Goal: Entertainment & Leisure: Consume media (video, audio)

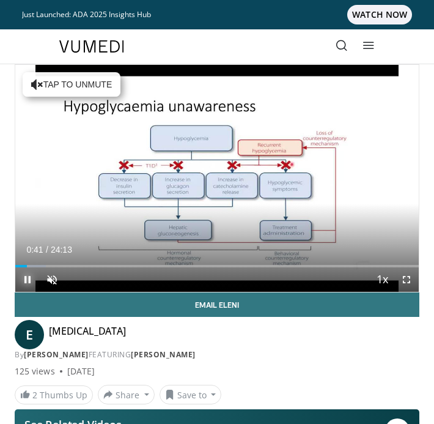
click at [24, 277] on span "Video Player" at bounding box center [27, 279] width 24 height 24
click at [25, 277] on span "Video Player" at bounding box center [27, 279] width 24 height 24
click at [27, 281] on span "Video Player" at bounding box center [27, 279] width 24 height 24
click at [408, 281] on span "Video Player" at bounding box center [407, 279] width 24 height 24
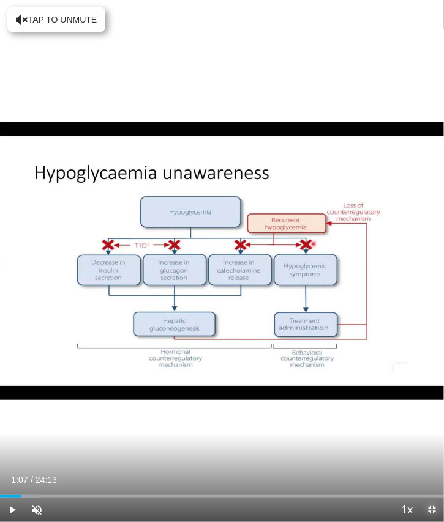
click at [434, 423] on span "Video Player" at bounding box center [431, 510] width 24 height 24
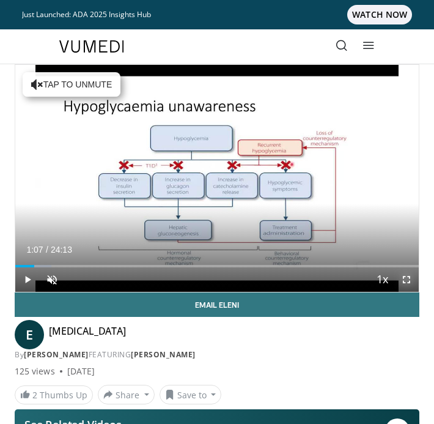
click at [405, 278] on span "Video Player" at bounding box center [407, 279] width 24 height 24
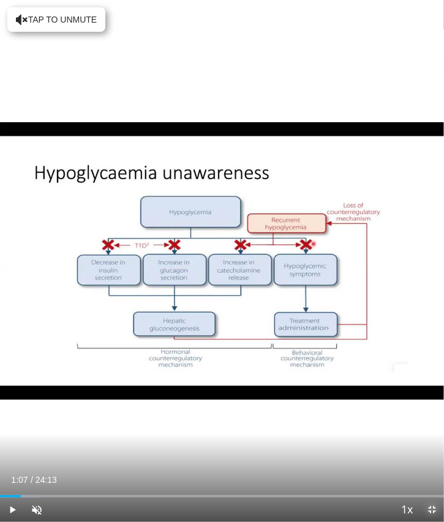
click at [431, 423] on span "Video Player" at bounding box center [431, 510] width 24 height 24
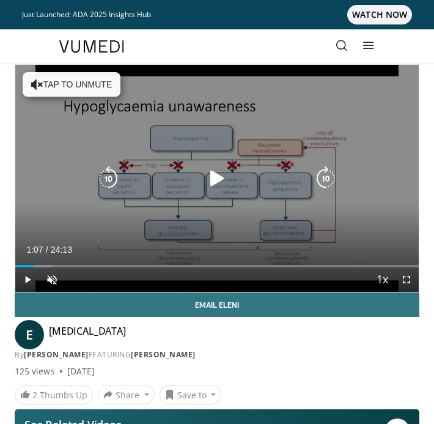
click at [218, 177] on icon "Video Player" at bounding box center [217, 178] width 24 height 24
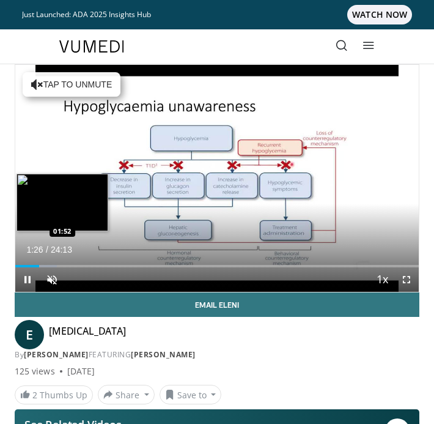
click at [45, 262] on div "Loaded : 10.24% 01:26 01:52" at bounding box center [217, 262] width 404 height 12
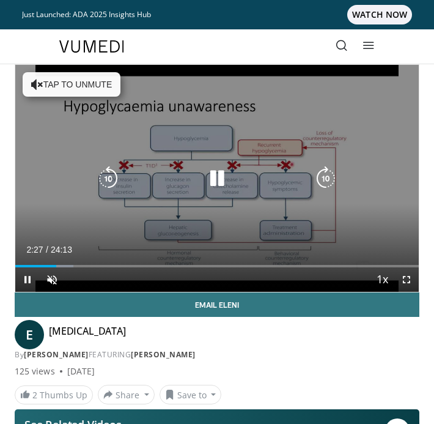
click at [81, 89] on button "Tap to unmute" at bounding box center [72, 84] width 98 height 24
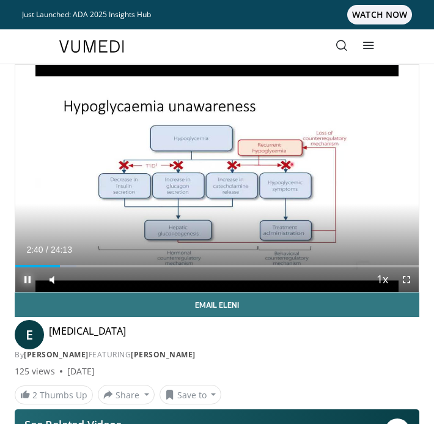
click at [26, 278] on span "Video Player" at bounding box center [27, 279] width 24 height 24
click at [409, 280] on span "Video Player" at bounding box center [407, 279] width 24 height 24
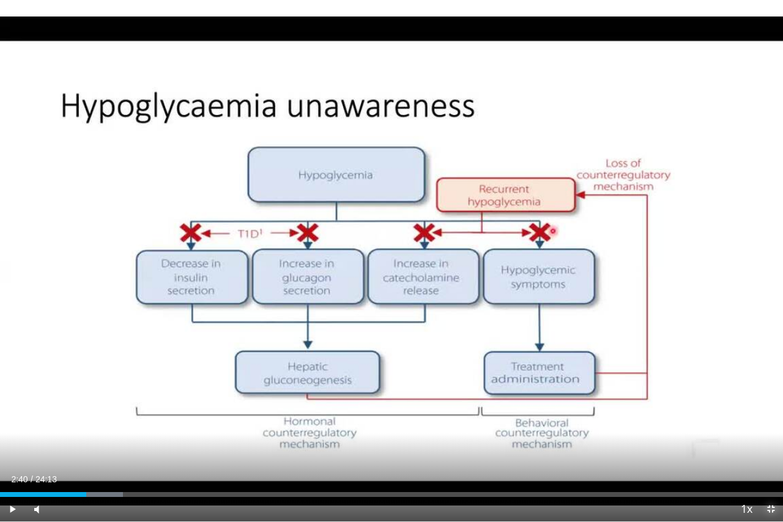
click at [443, 423] on span "Video Player" at bounding box center [771, 509] width 24 height 24
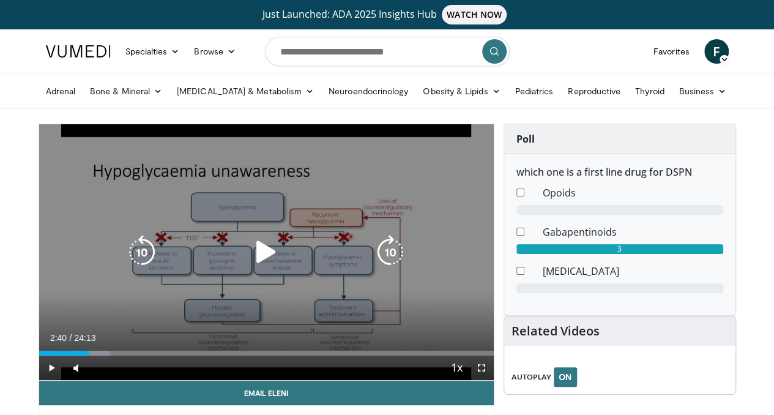
click at [251, 262] on icon "Video Player" at bounding box center [266, 252] width 34 height 34
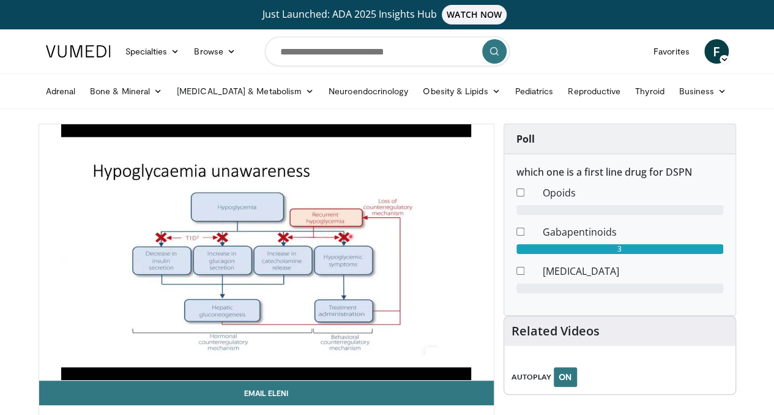
click at [78, 373] on video-js "**********" at bounding box center [266, 252] width 455 height 256
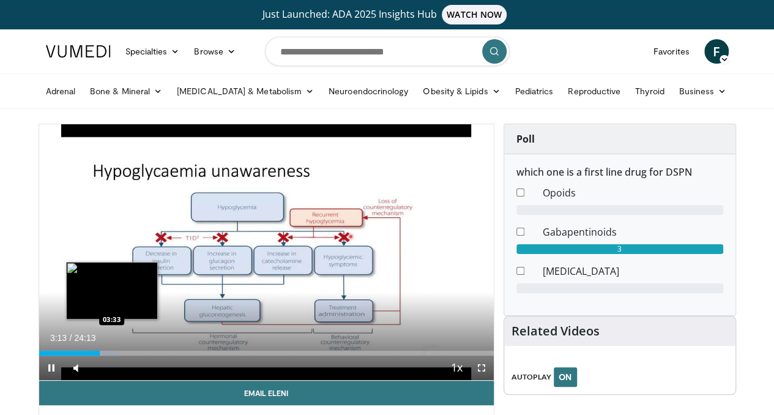
click at [81, 355] on div "Loaded : 17.74% 03:14 03:33" at bounding box center [266, 353] width 455 height 5
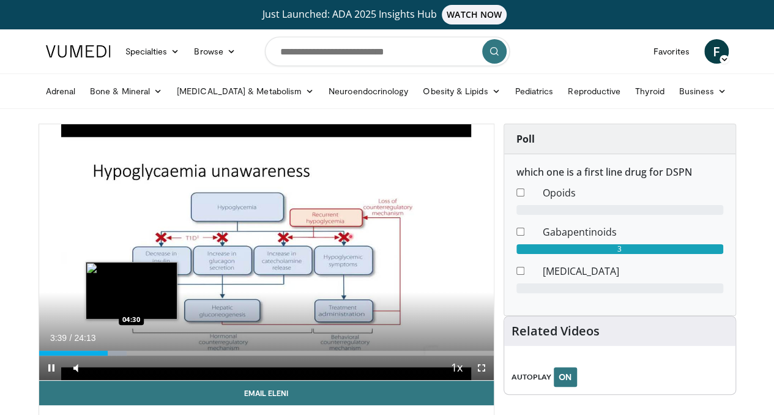
click at [100, 355] on div "Loaded : 19.26% 03:40 04:30" at bounding box center [266, 353] width 455 height 5
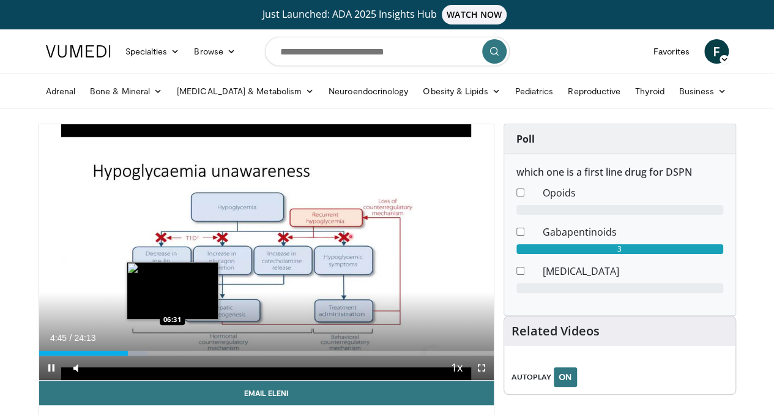
click at [141, 355] on div "Loaded : 23.89% 04:45 06:31" at bounding box center [266, 353] width 455 height 5
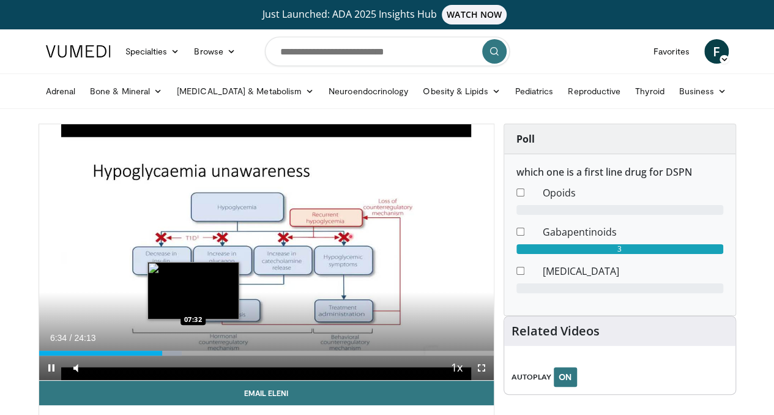
click at [163, 355] on div "Loaded : 31.39% 06:34 07:32" at bounding box center [266, 353] width 455 height 5
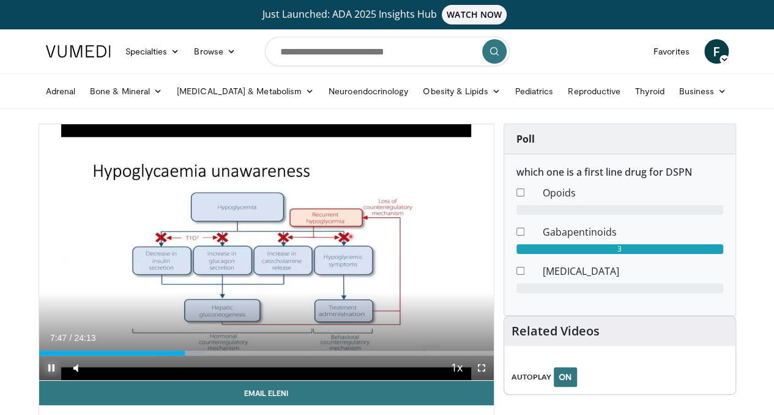
click at [39, 380] on span "Video Player" at bounding box center [51, 367] width 24 height 24
click at [443, 380] on span "Video Player" at bounding box center [481, 367] width 24 height 24
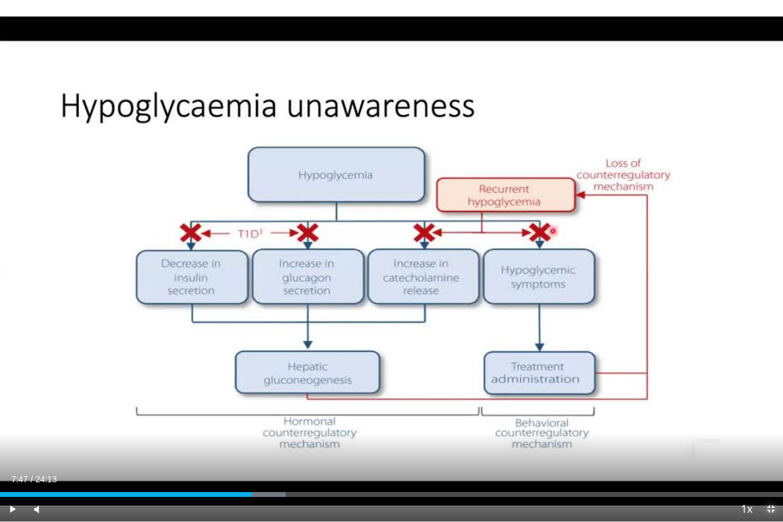
click at [443, 423] on span "Video Player" at bounding box center [771, 509] width 24 height 24
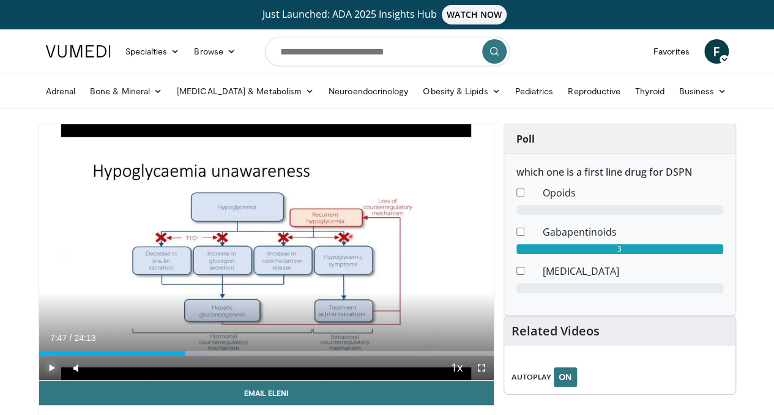
click at [39, 380] on span "Video Player" at bounding box center [51, 367] width 24 height 24
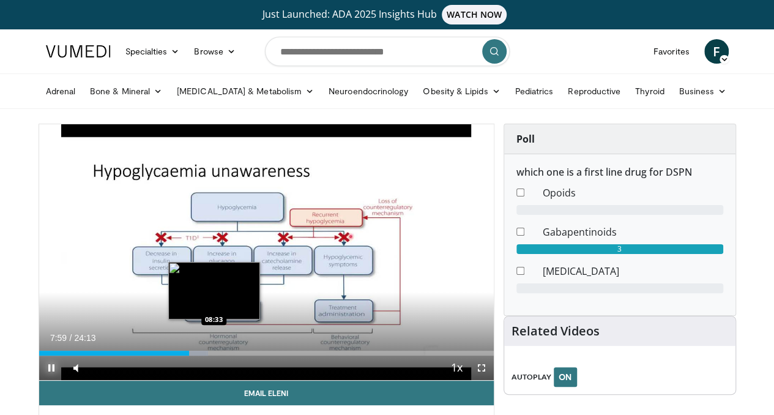
click at [180, 355] on div "Loaded : 37.15% 07:59 08:33" at bounding box center [266, 353] width 455 height 5
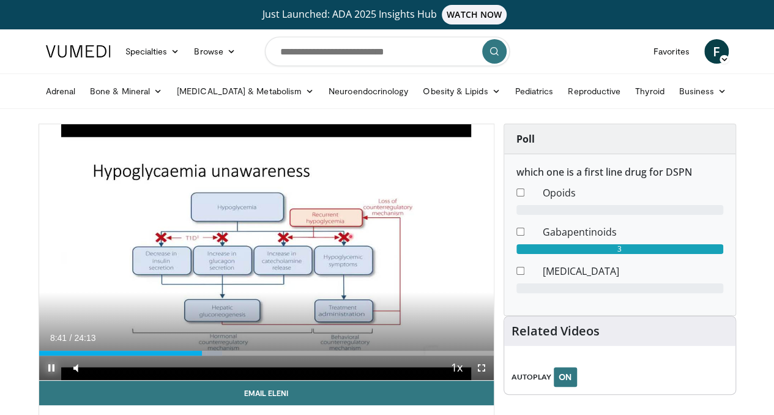
click at [39, 380] on span "Video Player" at bounding box center [51, 367] width 24 height 24
click at [443, 380] on span "Video Player" at bounding box center [481, 367] width 24 height 24
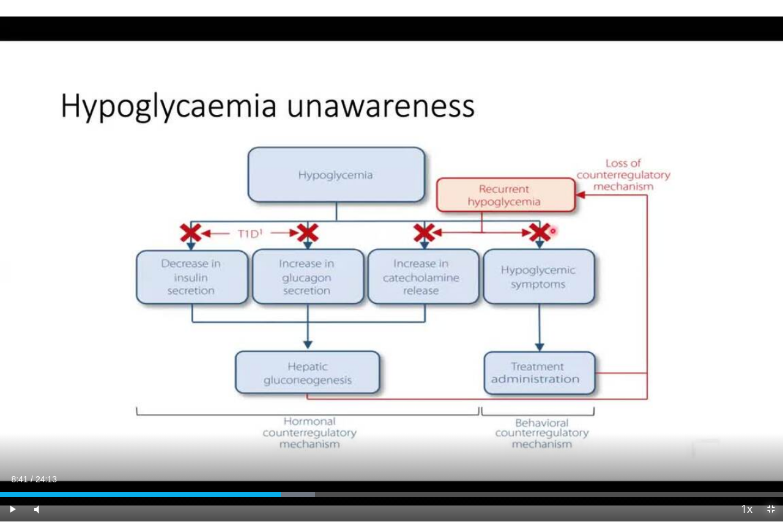
click at [443, 423] on span "Video Player" at bounding box center [771, 509] width 24 height 24
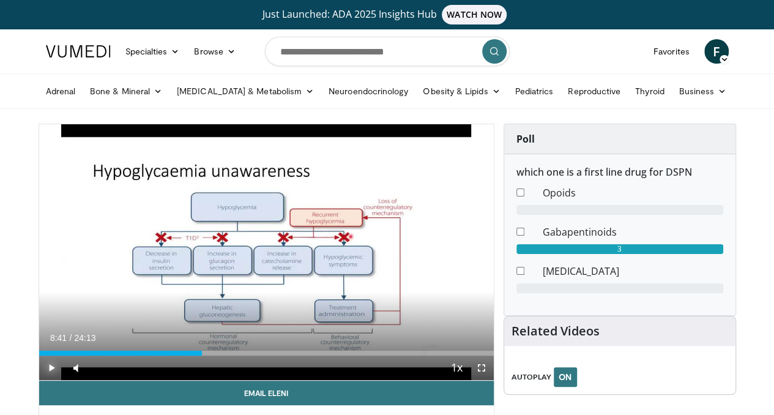
click at [39, 380] on span "Video Player" at bounding box center [51, 367] width 24 height 24
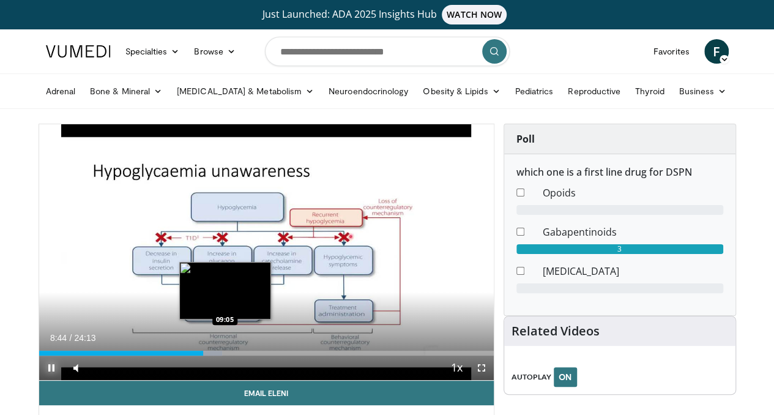
click at [194, 355] on div "Loaded : 40.26% 08:44 09:05" at bounding box center [266, 353] width 455 height 5
click at [202, 355] on div "Loaded : 41.96% 09:07 09:30" at bounding box center [266, 350] width 455 height 12
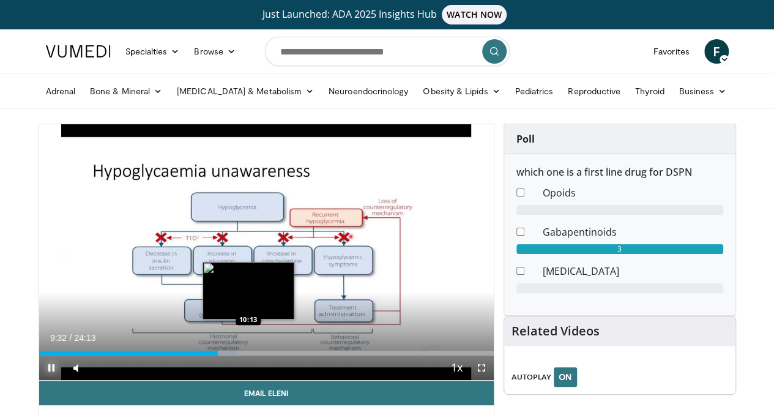
click at [217, 355] on div "Loaded : 43.68% 09:33 10:13" at bounding box center [266, 353] width 455 height 5
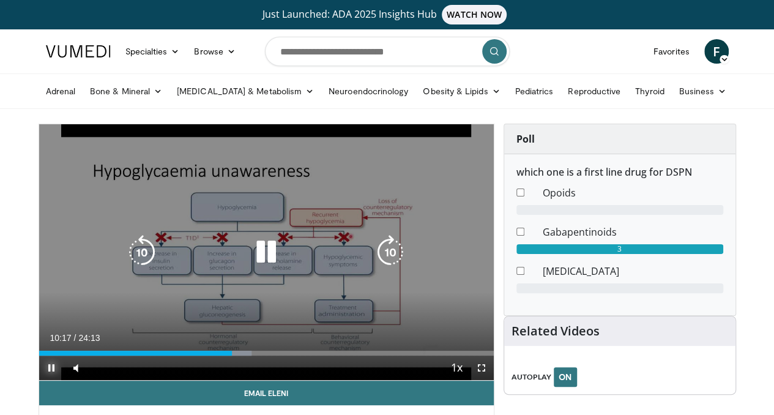
click at [232, 355] on div "Loaded : 46.78% 10:17 10:40" at bounding box center [266, 353] width 455 height 5
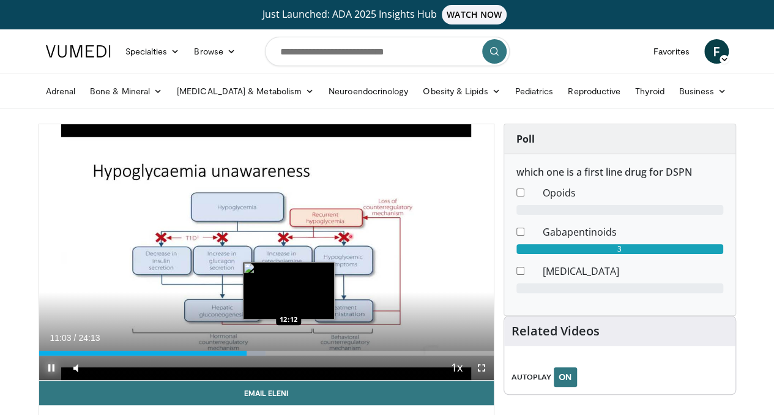
click at [258, 355] on div "Loaded : 49.82% 11:03 12:12" at bounding box center [266, 353] width 455 height 5
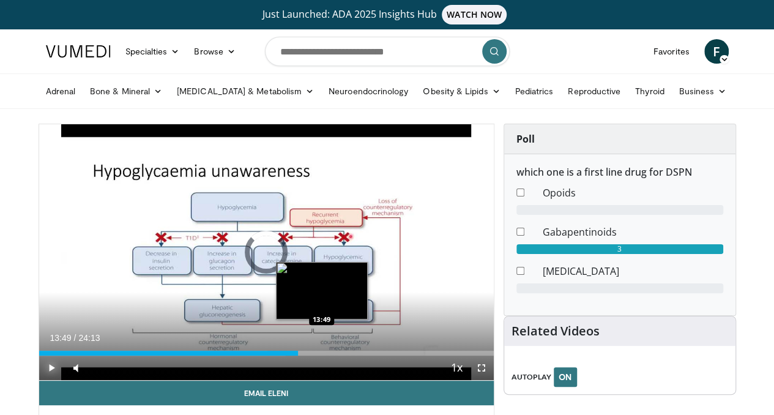
click at [291, 355] on div "Loaded : 54.35% 13:49 13:49" at bounding box center [266, 353] width 455 height 5
click at [303, 355] on div "Loaded : 61.92% 14:28 14:26" at bounding box center [266, 353] width 455 height 5
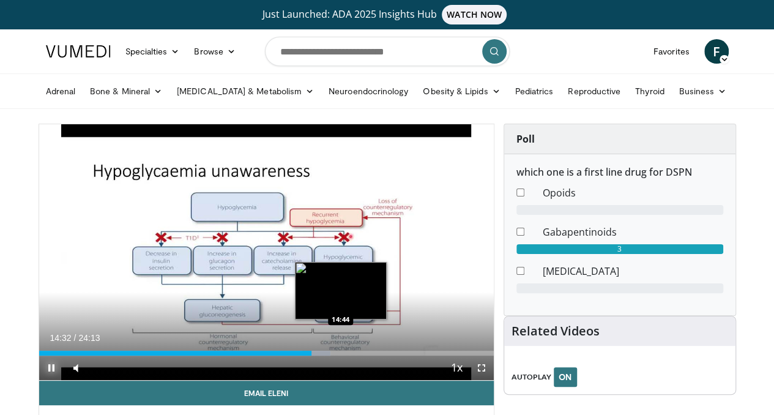
click at [310, 355] on div "Loaded : 64.15% 14:32 14:44" at bounding box center [266, 353] width 455 height 5
click at [319, 355] on div "Loaded : 64.15% 14:45 15:13" at bounding box center [266, 353] width 455 height 5
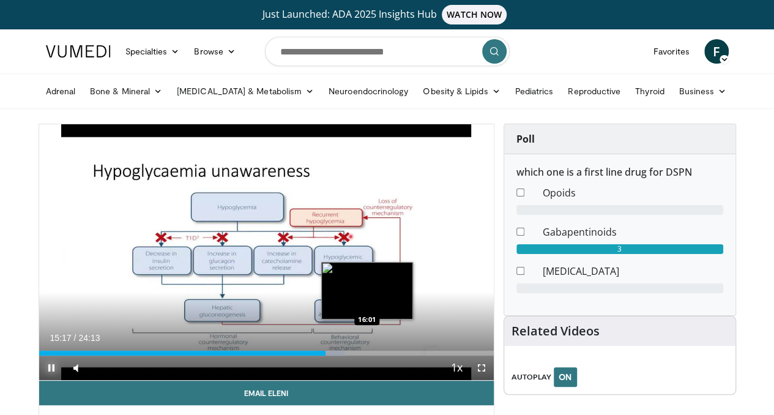
click at [336, 355] on div "Progress Bar" at bounding box center [330, 353] width 29 height 5
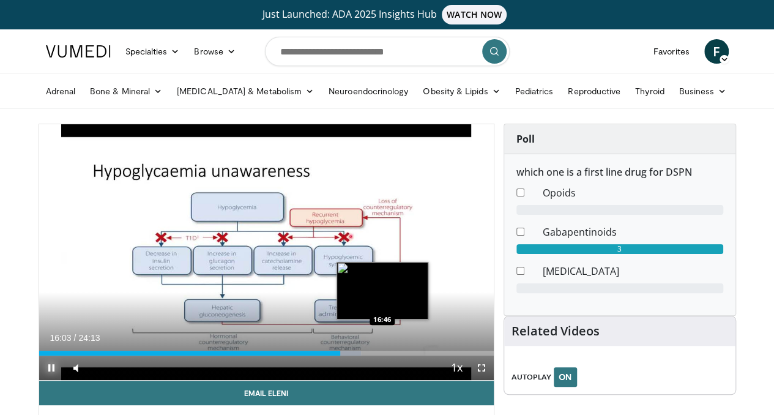
click at [353, 355] on div "Loaded : 70.86% 16:03 16:46" at bounding box center [266, 353] width 455 height 5
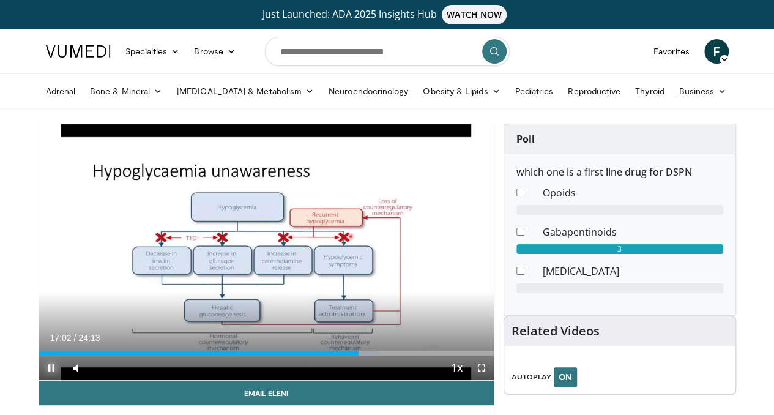
click at [39, 380] on span "Video Player" at bounding box center [51, 367] width 24 height 24
click at [443, 380] on span "Video Player" at bounding box center [481, 367] width 24 height 24
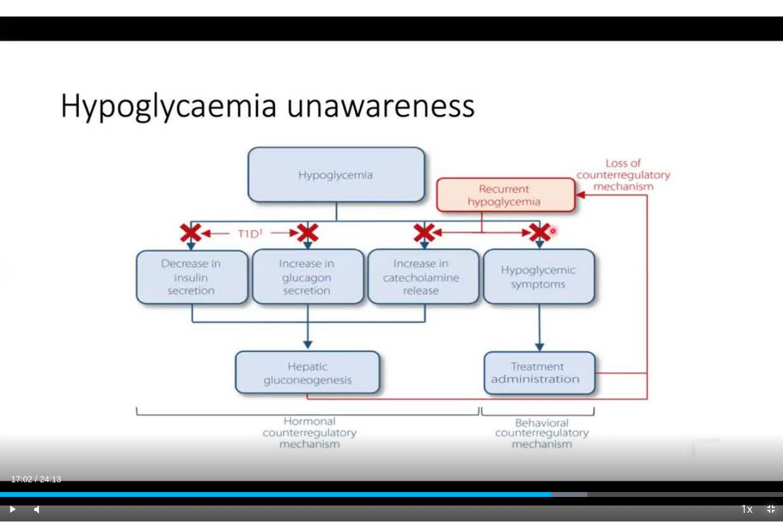
click at [443, 423] on span "Video Player" at bounding box center [771, 509] width 24 height 24
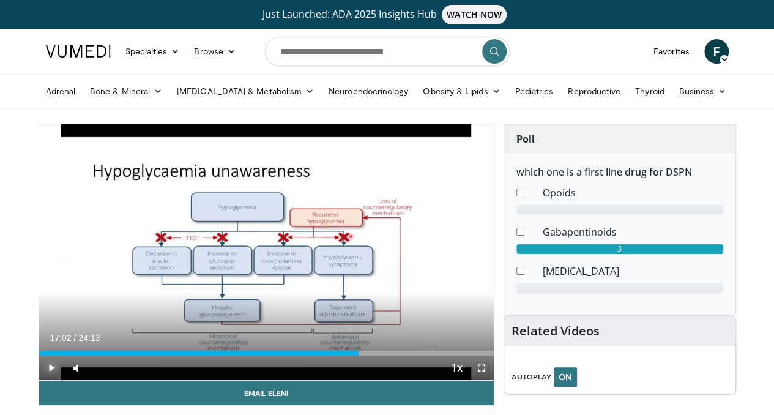
click at [39, 380] on span "Video Player" at bounding box center [51, 367] width 24 height 24
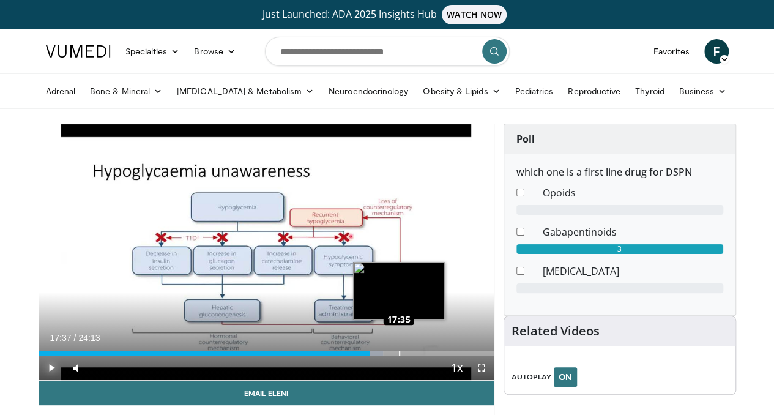
click at [368, 355] on div "Loaded : 75.67% 17:37 17:35" at bounding box center [266, 353] width 455 height 5
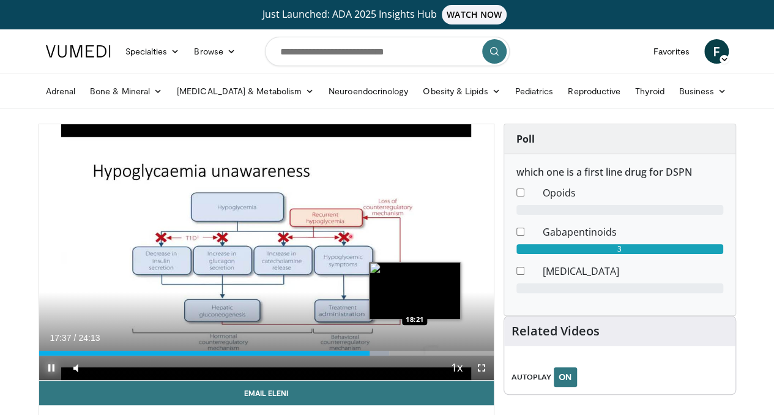
click at [384, 355] on div "Progress Bar" at bounding box center [374, 353] width 29 height 5
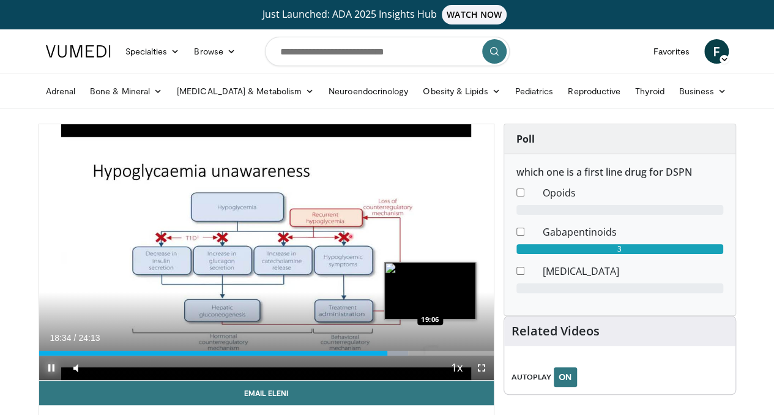
click at [399, 355] on div "Loaded : 81.18% 18:34 19:06" at bounding box center [266, 353] width 455 height 5
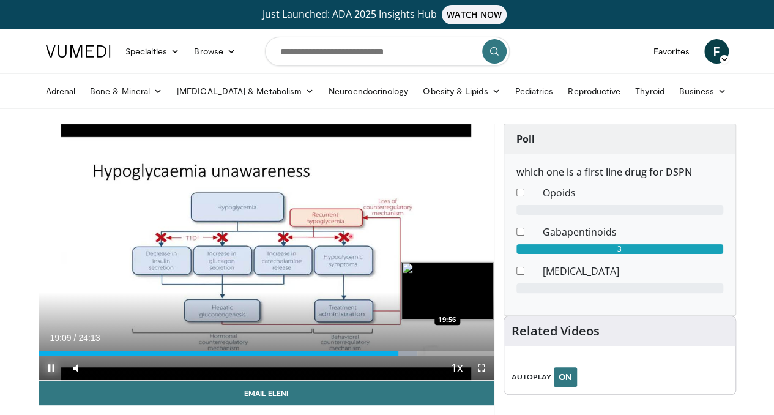
click at [416, 355] on div "Progress Bar" at bounding box center [402, 353] width 29 height 5
click at [431, 355] on div "Progress Bar" at bounding box center [421, 353] width 31 height 5
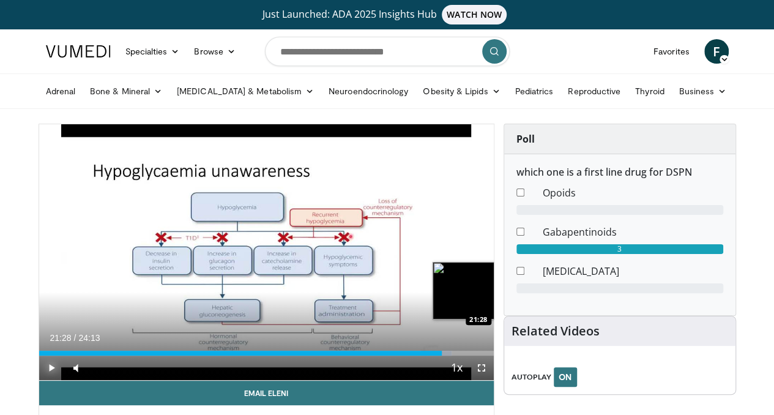
click at [443, 355] on div "Progress Bar" at bounding box center [436, 353] width 31 height 5
click at [443, 355] on div "Progress Bar" at bounding box center [449, 353] width 31 height 5
click at [443, 355] on div "Loaded : 96.22% 22:11 22:38" at bounding box center [266, 353] width 455 height 5
click at [443, 355] on div "Loaded : 98.27% 22:45 23:21" at bounding box center [266, 353] width 455 height 5
click at [443, 355] on div "Loaded : 100.00% 23:31 23:43" at bounding box center [266, 353] width 455 height 5
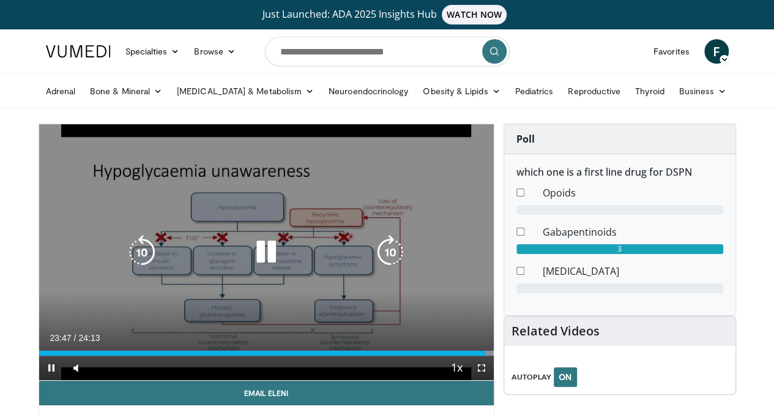
click at [259, 269] on icon "Video Player" at bounding box center [266, 252] width 34 height 34
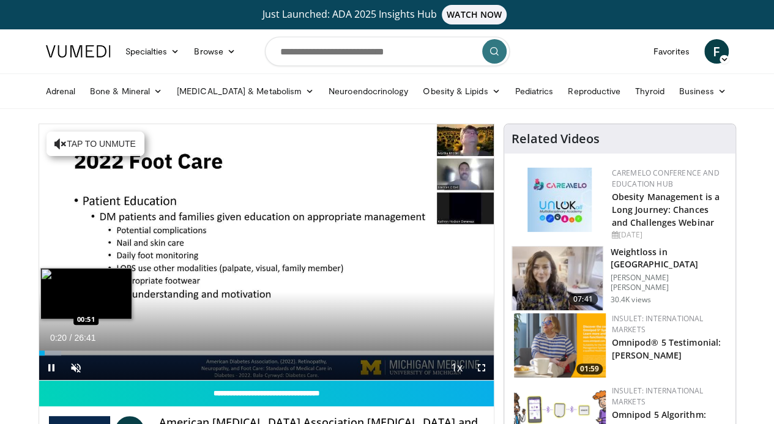
click at [39, 355] on div "Loaded : 4.95% 00:21 00:51" at bounding box center [266, 353] width 455 height 5
click at [39, 355] on div "Loaded : 6.81% 00:50 01:40" at bounding box center [266, 350] width 455 height 12
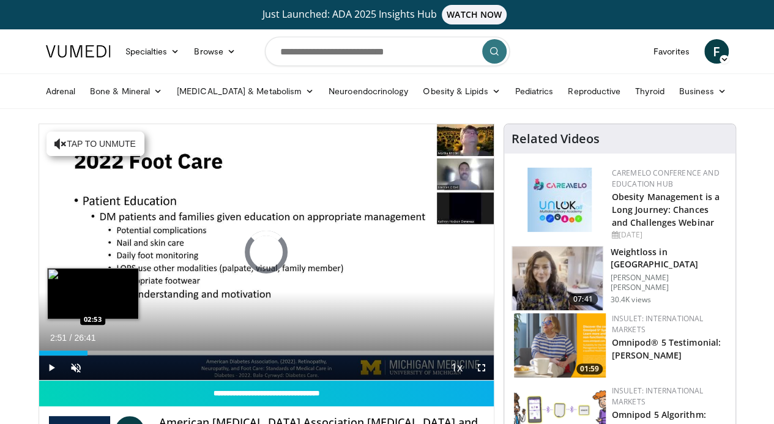
click at [61, 355] on div "Loaded : 10.53% 01:45 02:53" at bounding box center [266, 353] width 455 height 5
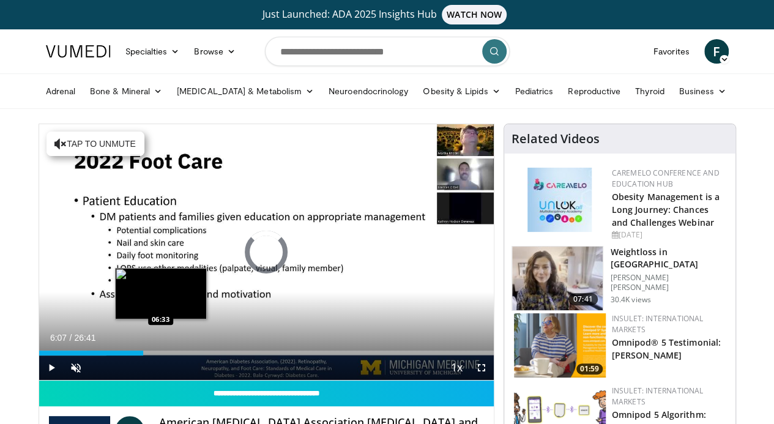
click at [122, 355] on div "Loaded : 14.86% 02:54 06:33" at bounding box center [266, 350] width 455 height 12
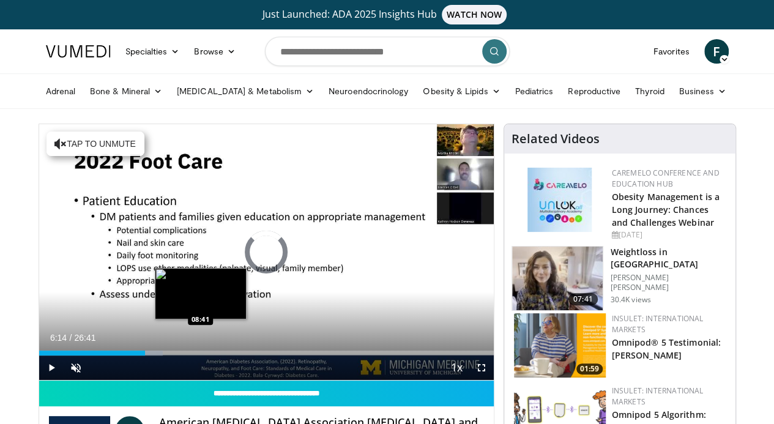
click at [168, 355] on div "Loaded : 27.25% 06:14 08:41" at bounding box center [266, 350] width 455 height 12
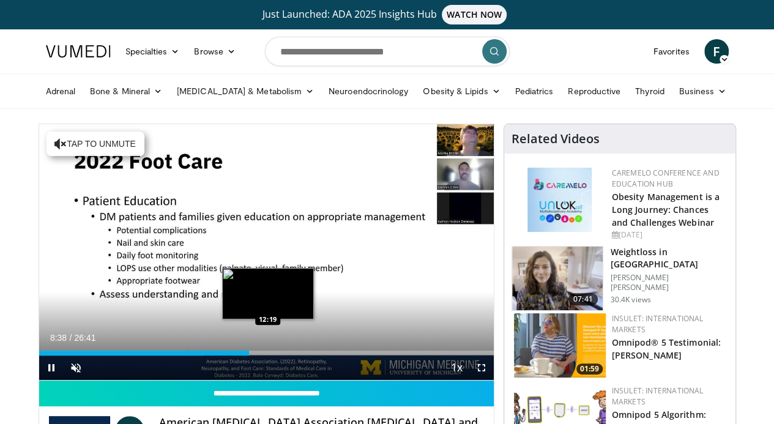
click at [237, 355] on div "Loaded : 36.22% 08:38 12:19" at bounding box center [266, 353] width 455 height 5
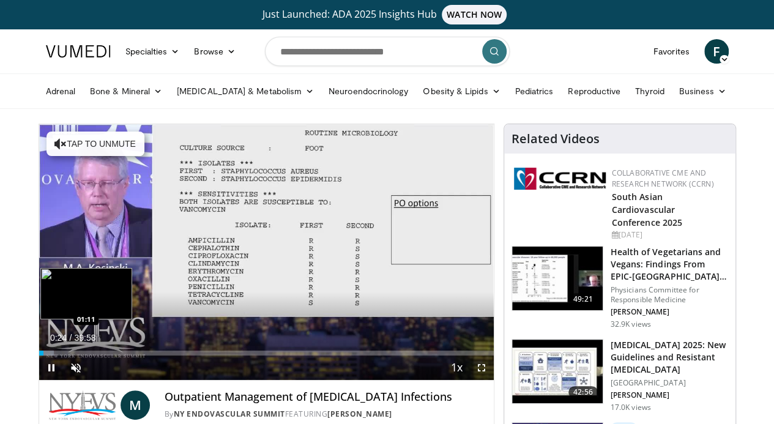
click at [39, 355] on div "Loaded : 3.33% 00:24 01:11" at bounding box center [266, 353] width 455 height 5
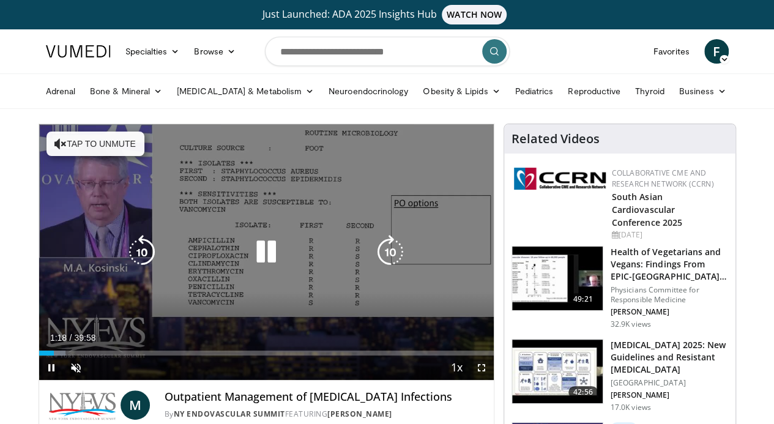
click at [39, 376] on video-js "**********" at bounding box center [266, 252] width 455 height 256
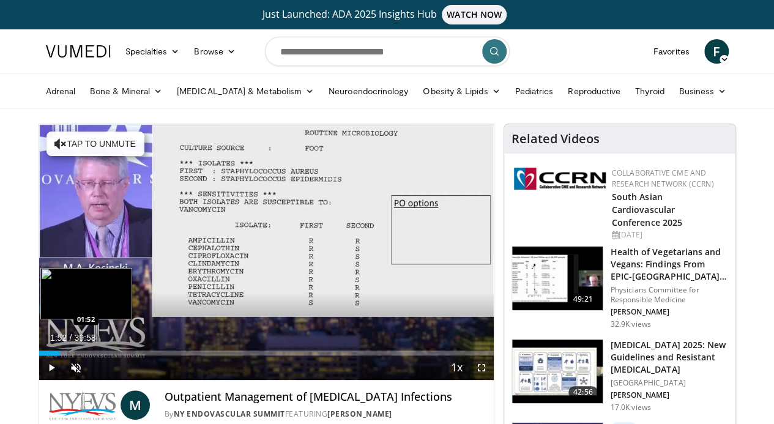
click at [48, 355] on div "Progress Bar" at bounding box center [57, 353] width 19 height 5
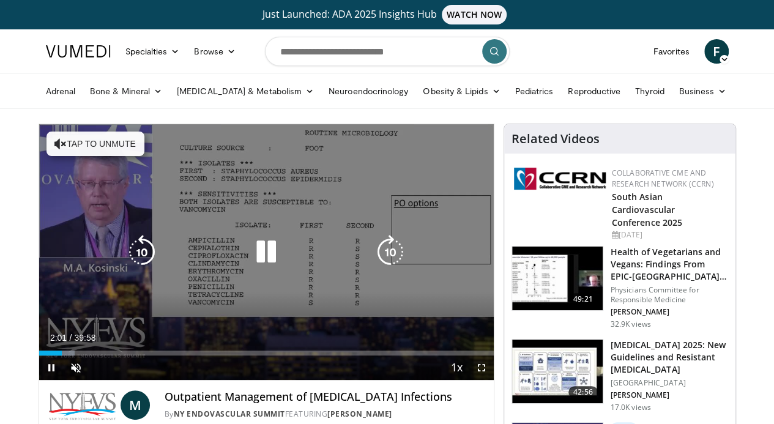
click at [251, 269] on icon "Video Player" at bounding box center [266, 252] width 34 height 34
drag, startPoint x: 496, startPoint y: 393, endPoint x: 495, endPoint y: 467, distance: 74.0
click at [494, 380] on span "Video Player" at bounding box center [481, 367] width 24 height 24
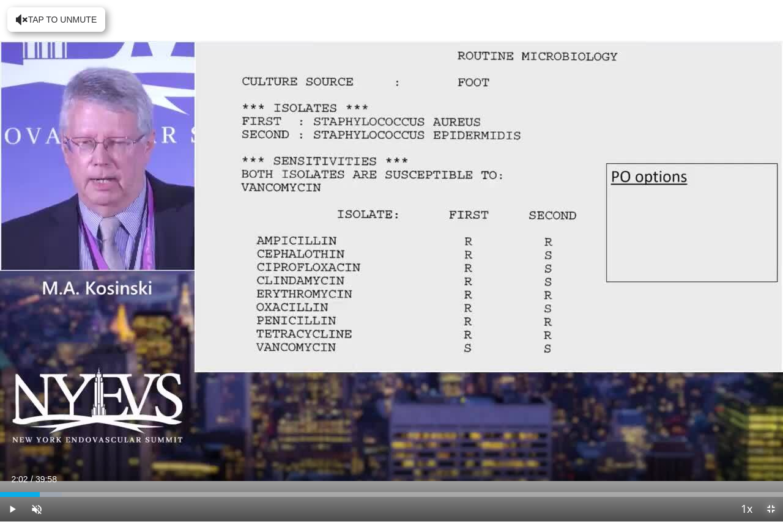
click at [771, 423] on span "Video Player" at bounding box center [771, 509] width 24 height 24
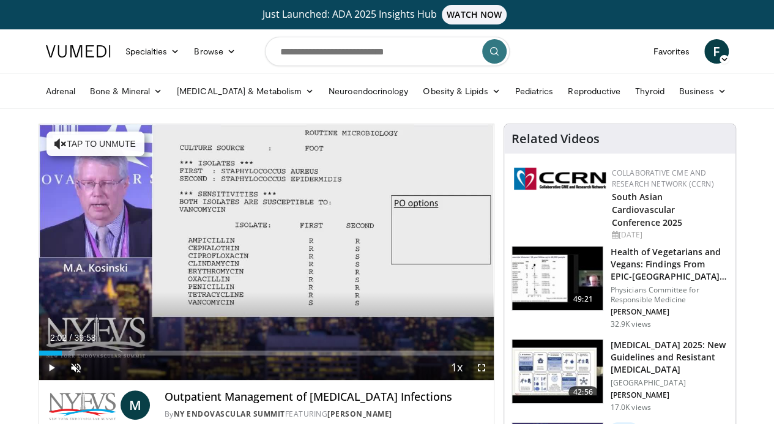
click at [39, 380] on span "Video Player" at bounding box center [51, 367] width 24 height 24
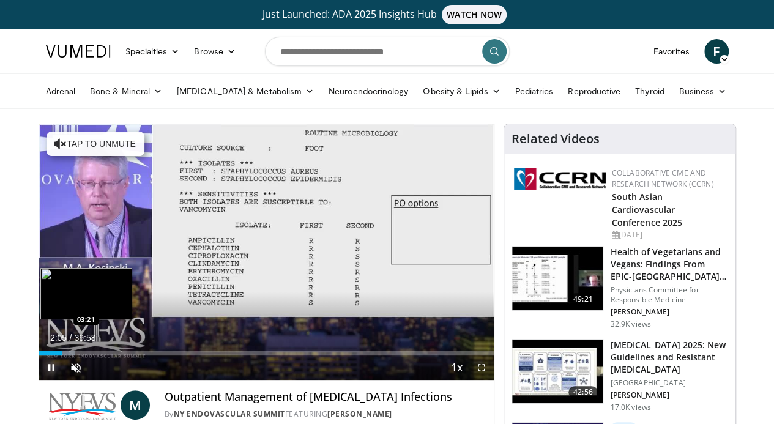
click at [49, 355] on div "Loaded : 7.91% 02:05 03:21" at bounding box center [266, 353] width 455 height 5
click at [73, 355] on div "Loaded : 11.24% 03:23 04:32" at bounding box center [266, 353] width 455 height 5
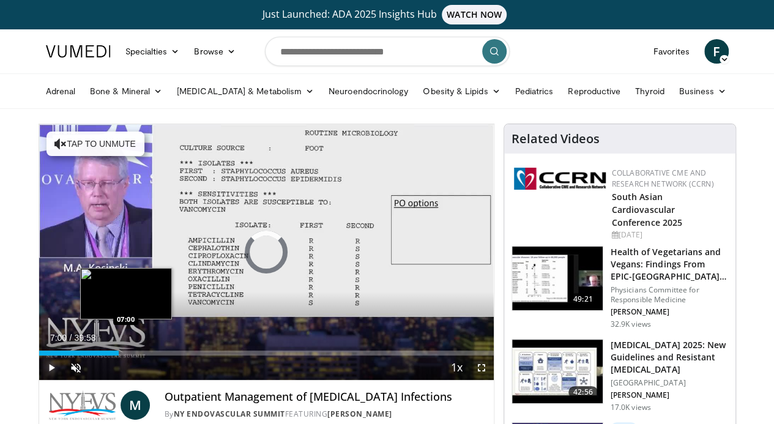
click at [94, 355] on div "Loaded : 16.23% 07:00 07:00" at bounding box center [266, 353] width 455 height 5
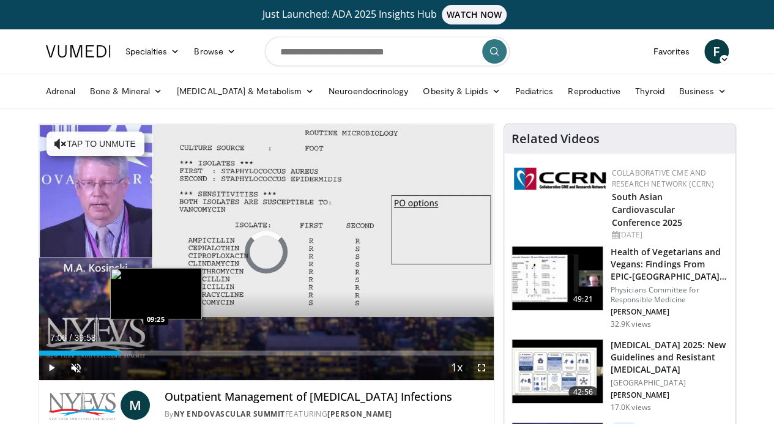
click at [125, 355] on div "Loaded : 20.39% 07:06 09:25" at bounding box center [266, 353] width 455 height 5
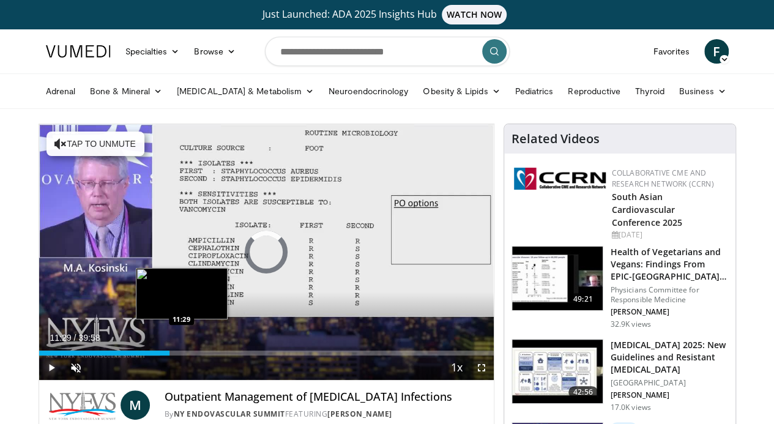
click at [150, 355] on div "Loaded : 26.64% 11:29 11:29" at bounding box center [266, 353] width 455 height 5
click at [171, 355] on div "Loaded : 31.63% 13:10 13:07" at bounding box center [266, 353] width 455 height 5
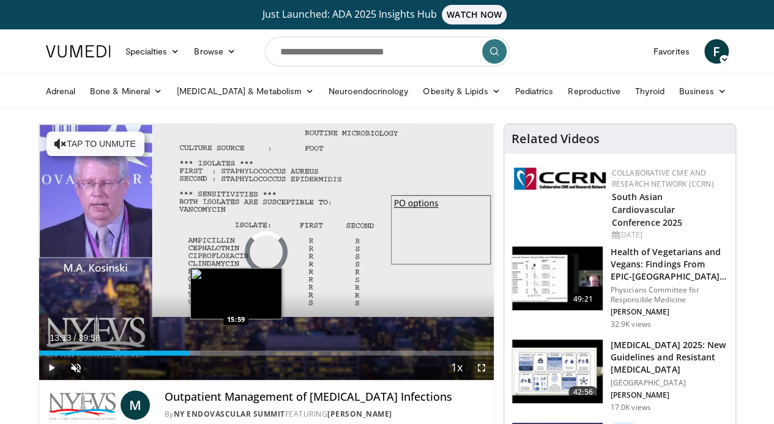
click at [204, 355] on div "Loaded : 35.44% 13:13 15:59" at bounding box center [266, 353] width 455 height 5
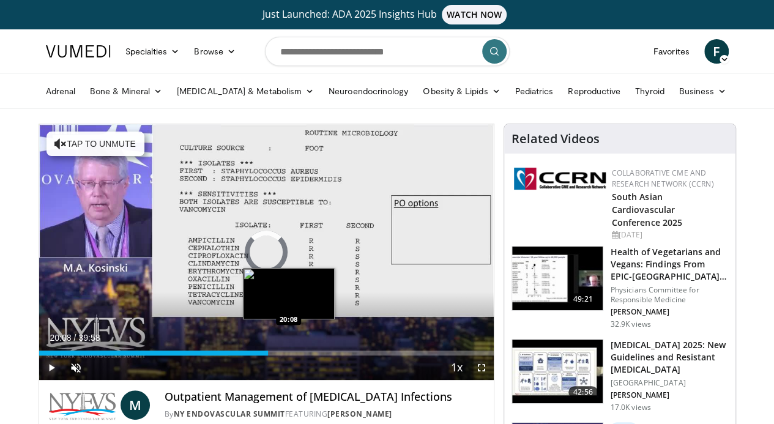
click at [257, 355] on div "Loaded : 41.69% 15:53 20:08" at bounding box center [266, 353] width 455 height 5
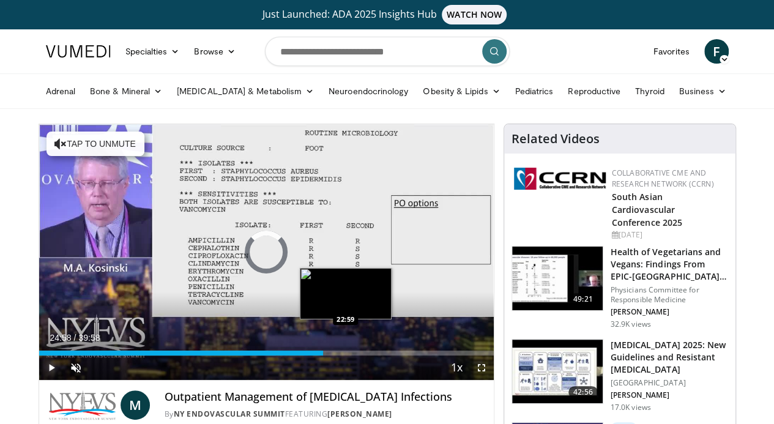
click at [317, 355] on div "Loaded : 52.11% 20:10 22:59" at bounding box center [266, 350] width 455 height 12
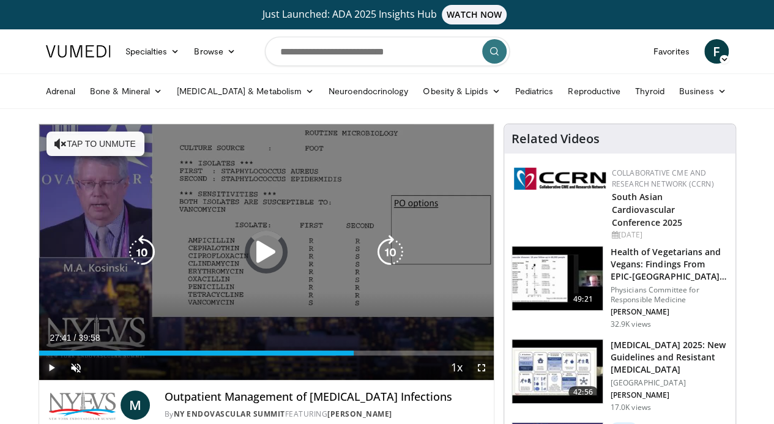
click at [351, 355] on div "Loaded : 65.35% 27:41 27:32" at bounding box center [266, 350] width 455 height 12
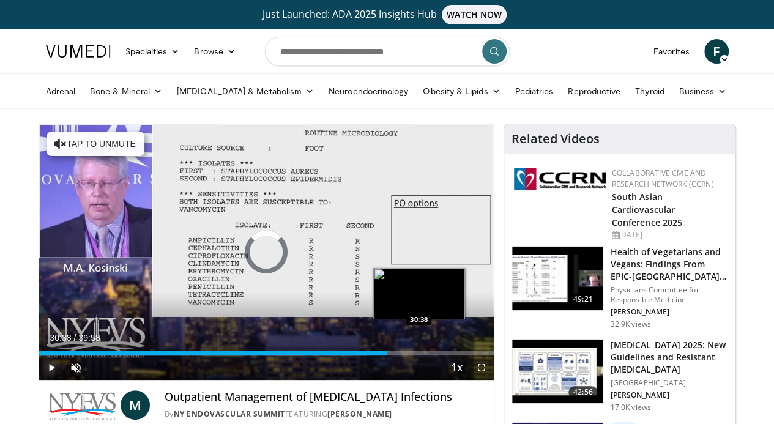
click at [388, 355] on div "Loaded : 72.01% 30:38 30:38" at bounding box center [266, 350] width 455 height 12
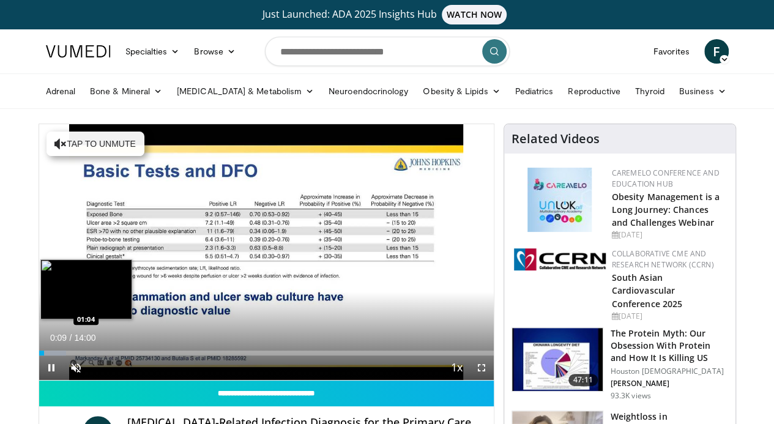
click at [46, 355] on div "Loaded : 5.94% 01:04 01:04" at bounding box center [266, 353] width 455 height 5
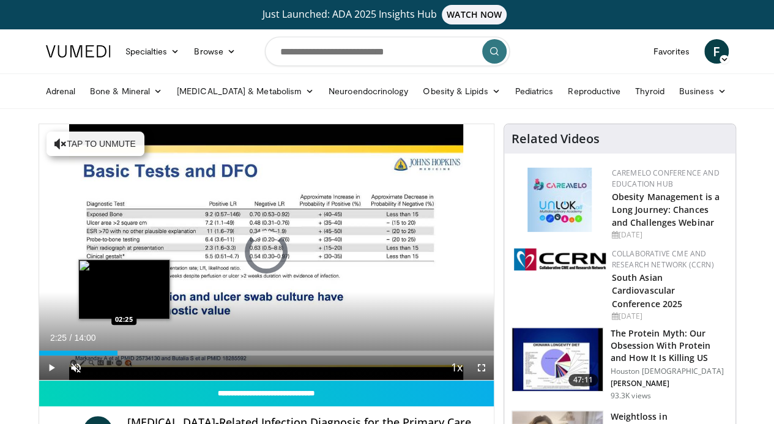
click at [94, 355] on div "Loaded : 0.00% 02:25 02:25" at bounding box center [266, 350] width 455 height 12
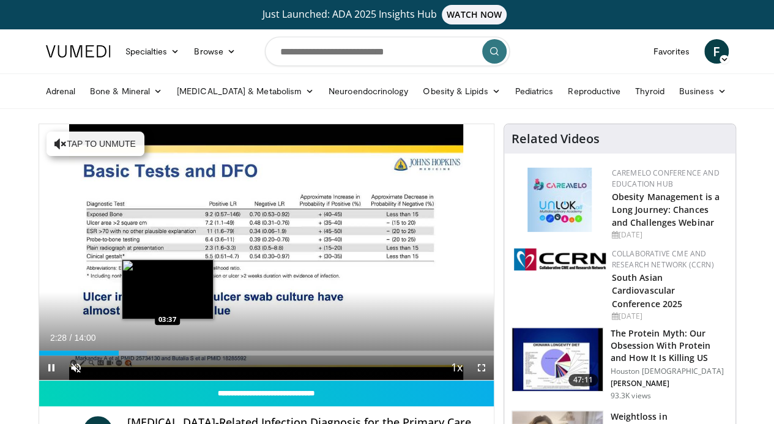
click at [138, 355] on div "Loaded : 23.77% 02:28 03:37" at bounding box center [266, 353] width 455 height 5
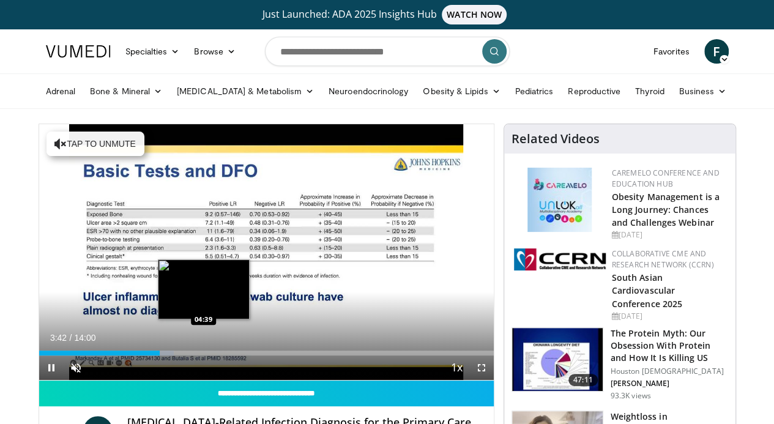
click at [173, 355] on div "Loaded : 29.71% 03:42 04:39" at bounding box center [266, 353] width 455 height 5
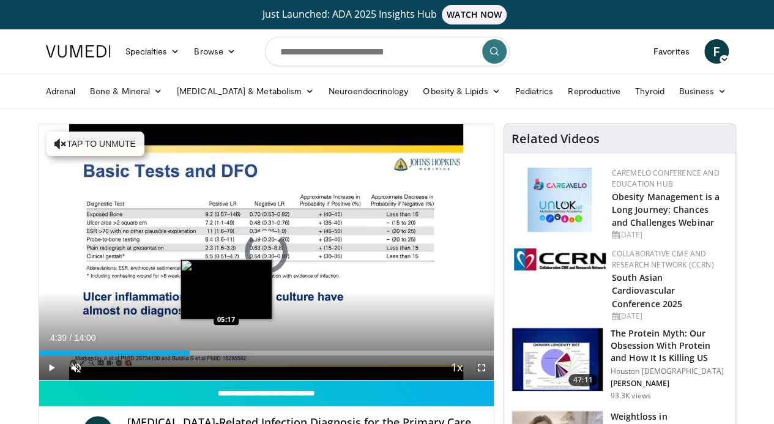
click at [194, 355] on div "Loaded : 0.00% 04:39 05:17" at bounding box center [266, 353] width 455 height 5
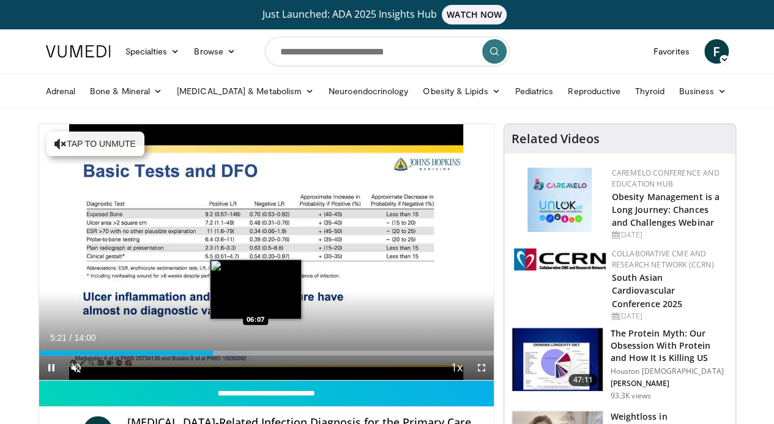
click at [224, 355] on div "Loaded : 46.34% 05:21 06:07" at bounding box center [266, 350] width 455 height 12
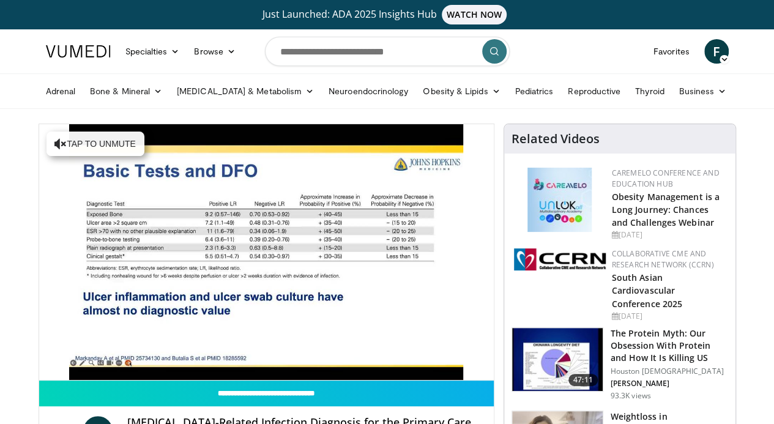
click at [251, 373] on video-js "**********" at bounding box center [266, 252] width 455 height 256
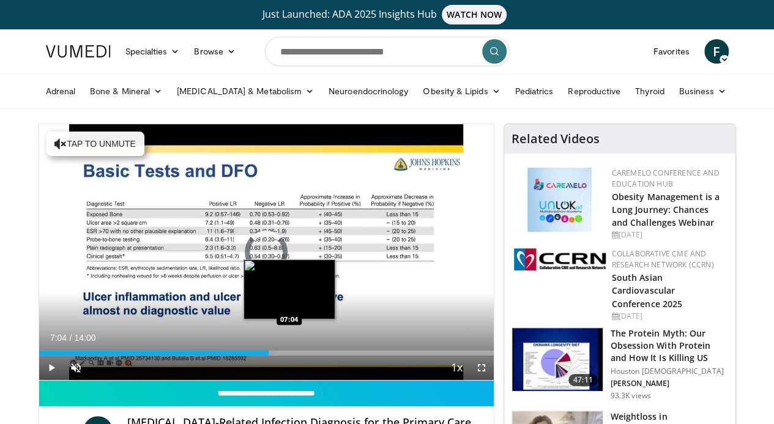
click at [258, 355] on div "Loaded : 52.29% 06:18 07:04" at bounding box center [266, 353] width 455 height 5
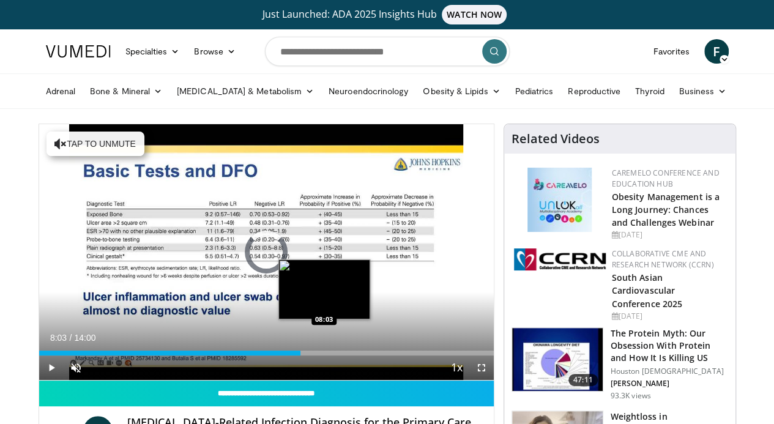
click at [293, 355] on div "Loaded : 0.00% 08:03 08:03" at bounding box center [266, 353] width 455 height 5
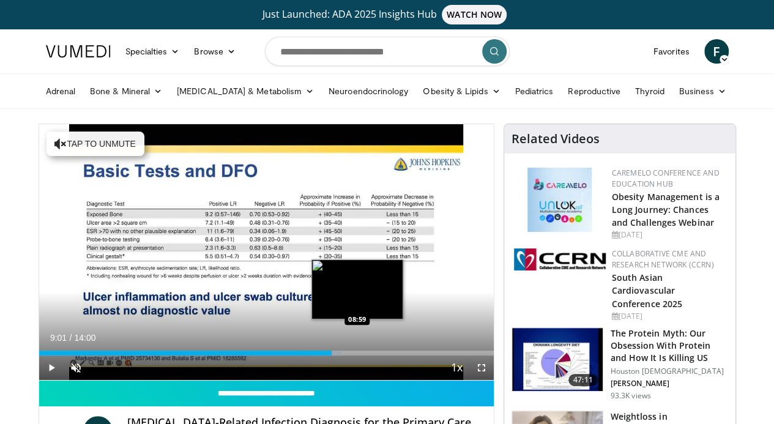
click at [327, 355] on div "Loaded : 66.54% 09:01 08:59" at bounding box center [266, 353] width 455 height 5
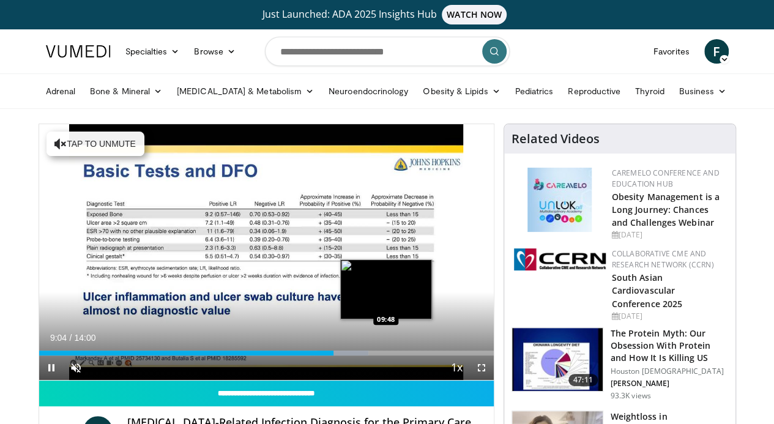
click at [354, 355] on div "Loaded : 72.49% 09:04 09:48" at bounding box center [266, 353] width 455 height 5
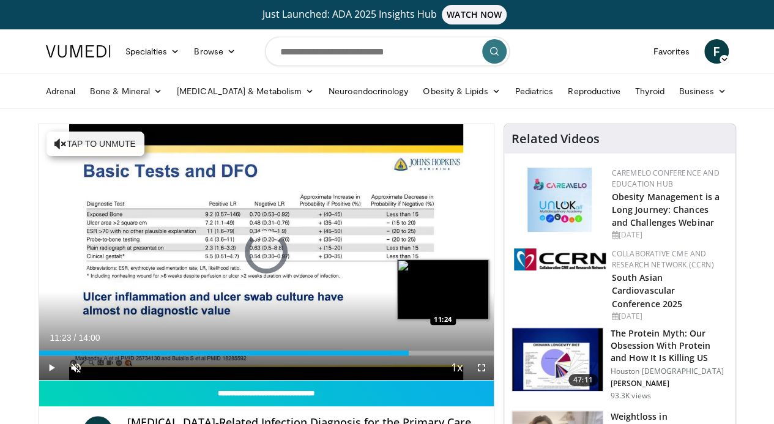
click at [411, 355] on div "Loaded : 77.36% 11:23 11:24" at bounding box center [266, 353] width 455 height 5
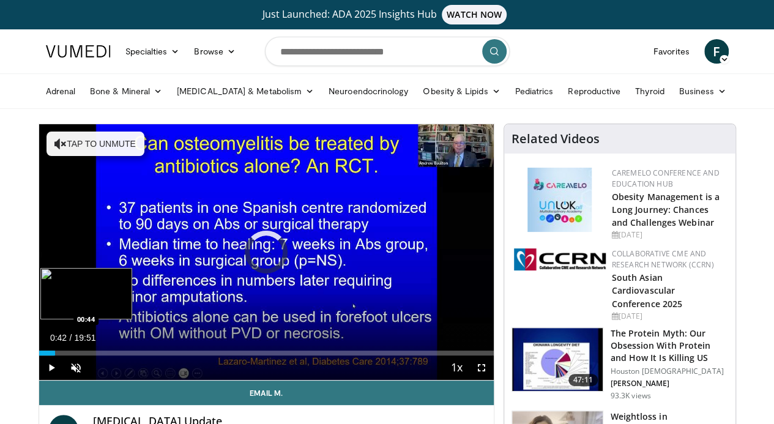
click at [39, 355] on div "Loaded : 3.32% 00:42 00:44" at bounding box center [266, 350] width 455 height 12
click at [42, 355] on div "Loaded : 9.15% 00:46 01:20" at bounding box center [266, 353] width 455 height 5
click at [64, 355] on div "Loaded : 12.49% 01:23 02:16" at bounding box center [266, 353] width 455 height 5
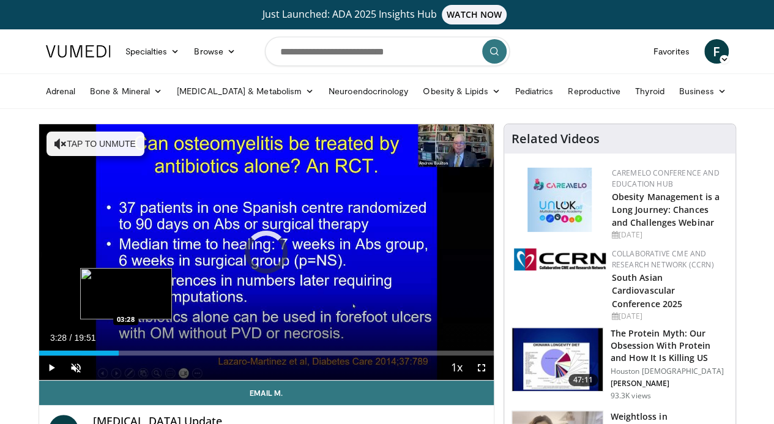
click at [95, 355] on div "Loaded : 17.48% 03:28 03:28" at bounding box center [266, 353] width 455 height 5
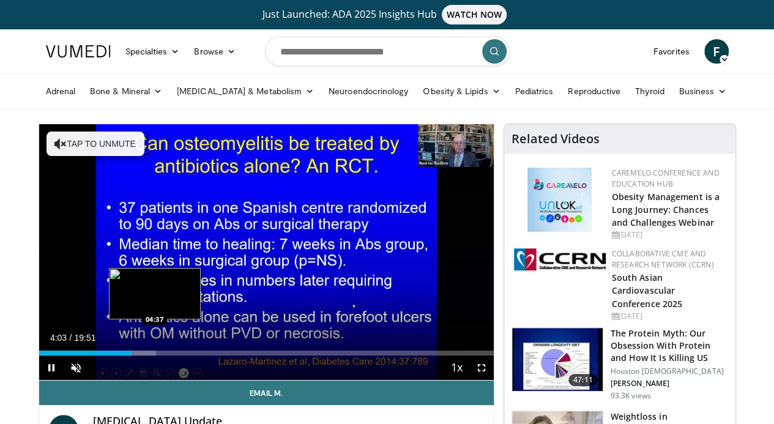
click at [124, 355] on div "Loaded : 25.81% 04:03 04:37" at bounding box center [266, 353] width 455 height 5
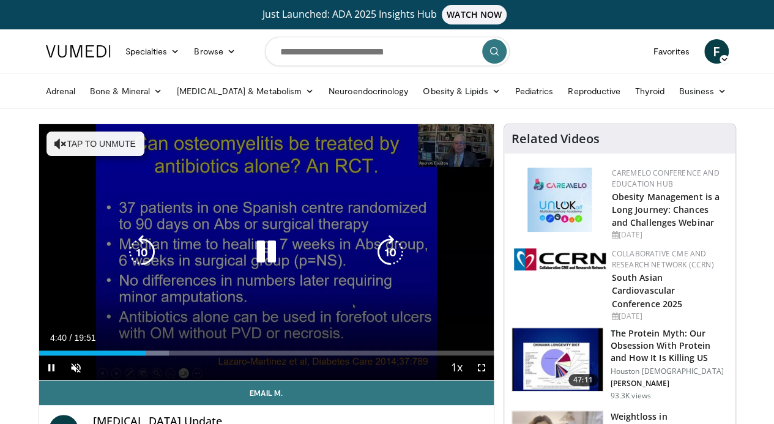
click at [258, 259] on icon "Video Player" at bounding box center [266, 252] width 34 height 34
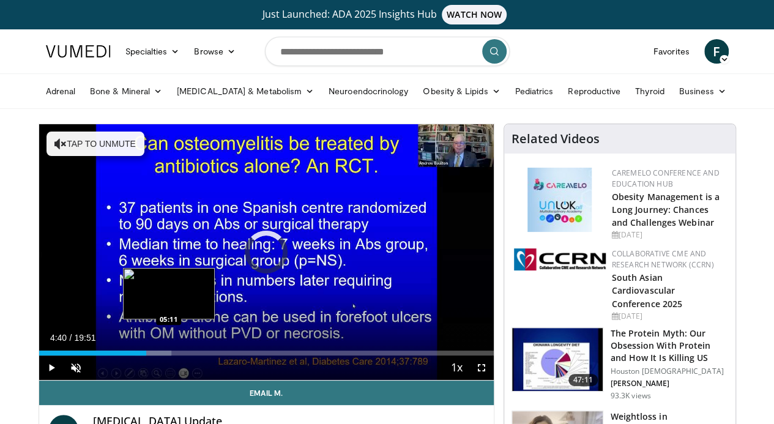
click at [138, 355] on div "Loaded : 29.14% 04:40 05:11" at bounding box center [266, 350] width 455 height 12
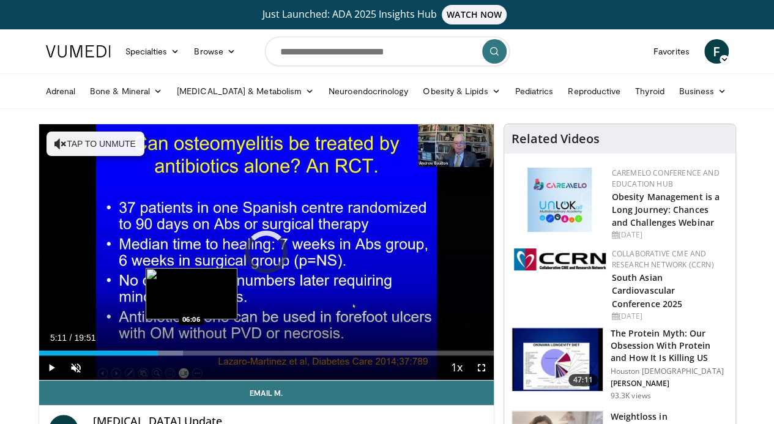
click at [160, 355] on div "Loaded : 31.64% 05:11 06:06" at bounding box center [266, 353] width 455 height 5
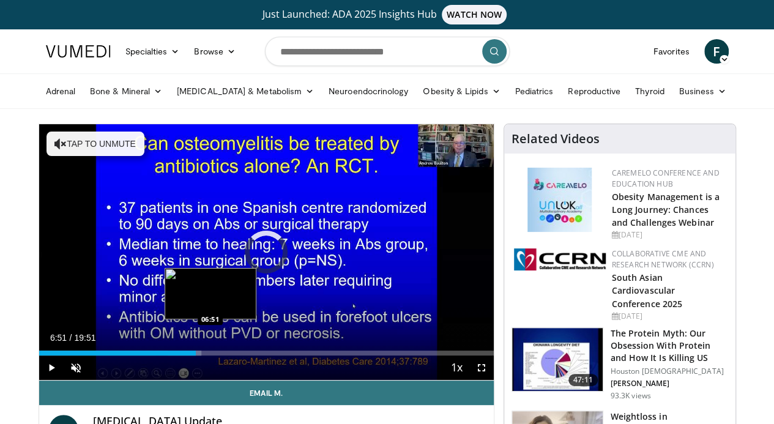
click at [179, 355] on div "Loaded : 35.80% 06:06 06:51" at bounding box center [266, 353] width 455 height 5
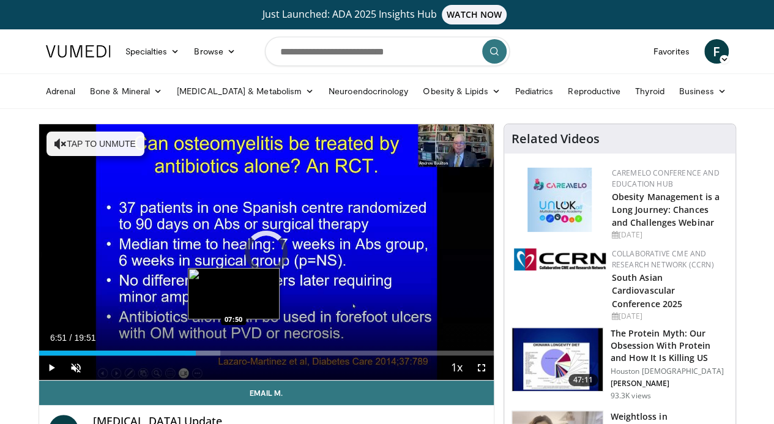
click at [202, 355] on div "Loaded : 39.97% 06:51 07:50" at bounding box center [266, 353] width 455 height 5
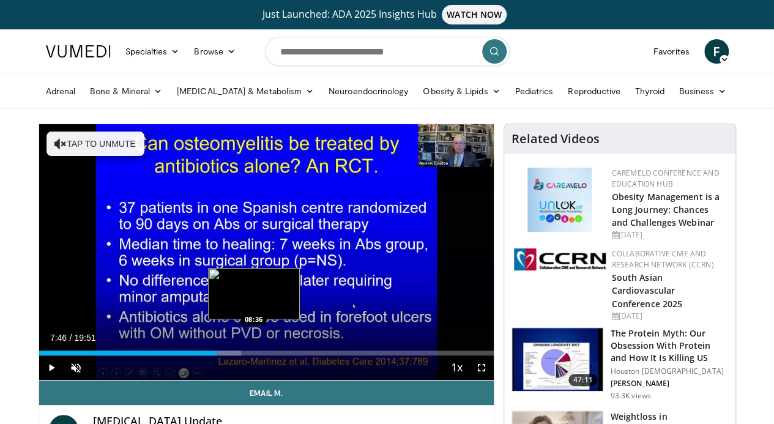
click at [218, 355] on div "Progress Bar" at bounding box center [223, 353] width 35 height 5
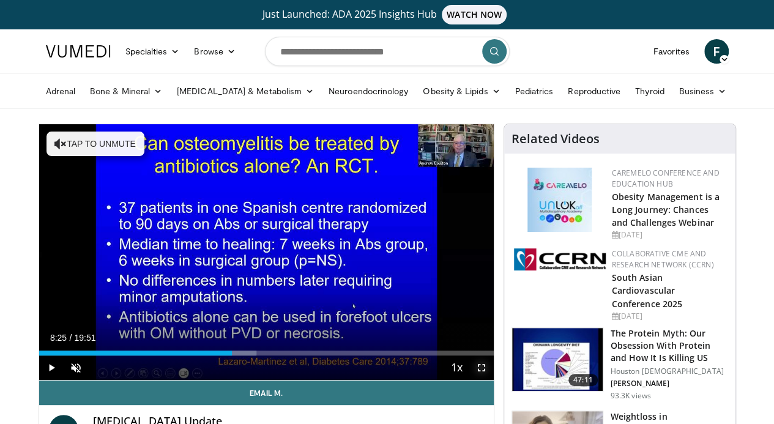
click at [490, 380] on span "Video Player" at bounding box center [481, 367] width 24 height 24
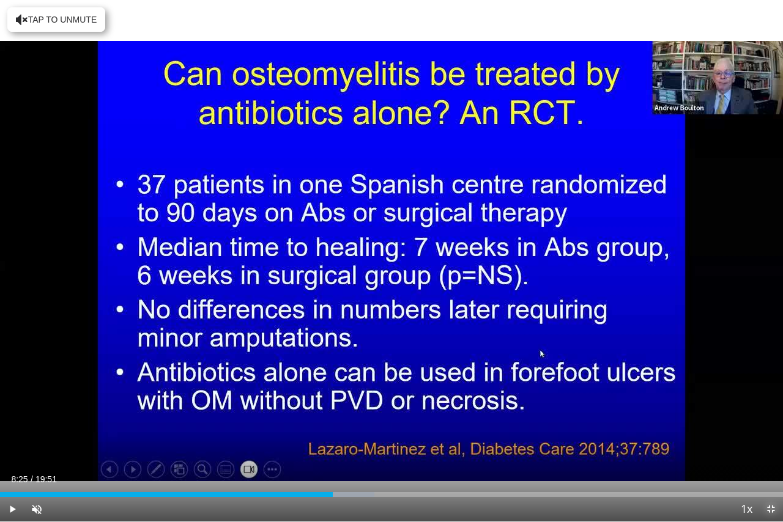
click at [771, 423] on span "Video Player" at bounding box center [771, 509] width 24 height 24
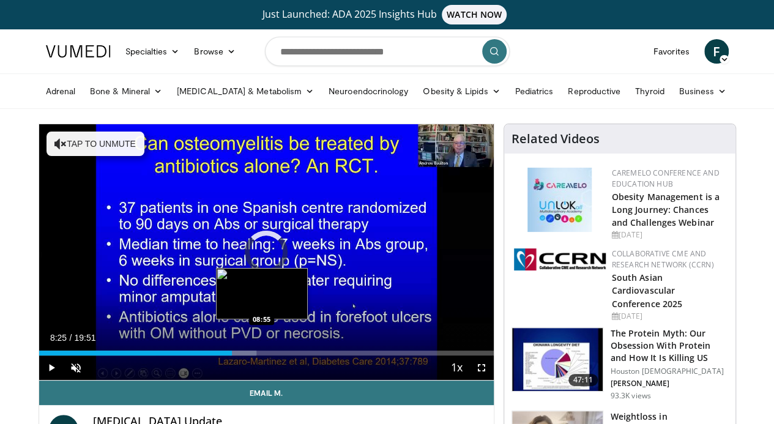
click at [230, 355] on div "Loaded : 47.85% 08:25 08:55" at bounding box center [266, 353] width 455 height 5
click at [243, 355] on div "Progress Bar" at bounding box center [245, 353] width 26 height 5
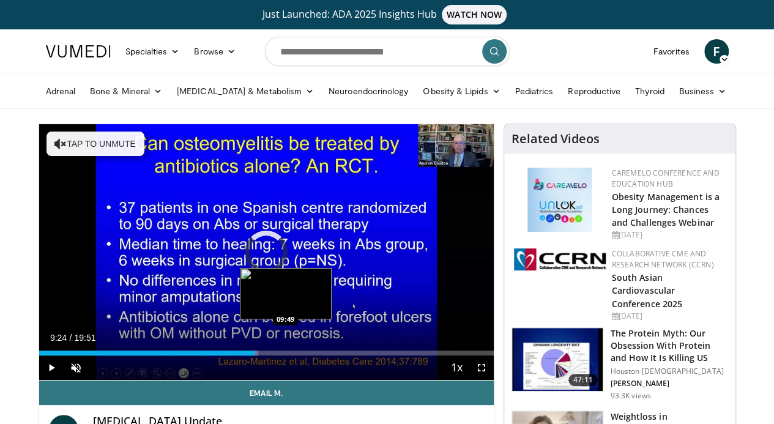
click at [254, 355] on div "Loaded : 48.30% 09:24 09:49" at bounding box center [266, 353] width 455 height 5
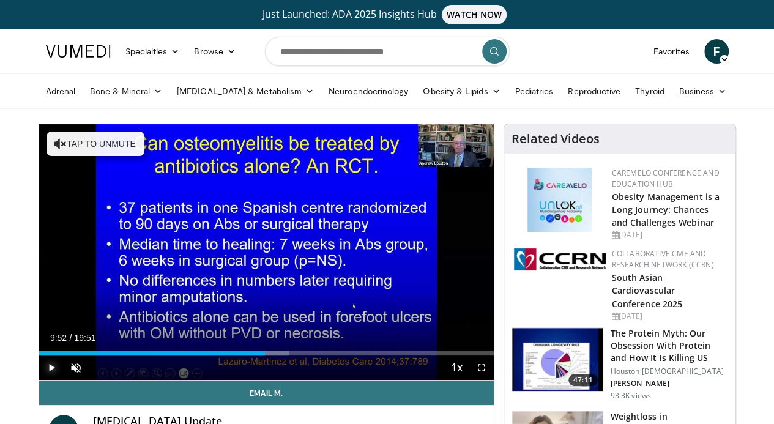
click at [39, 380] on span "Video Player" at bounding box center [51, 367] width 24 height 24
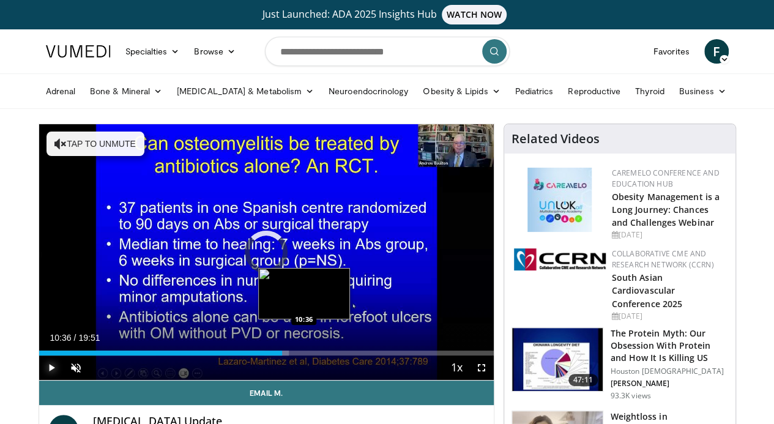
click at [273, 355] on div "Progress Bar" at bounding box center [276, 353] width 24 height 5
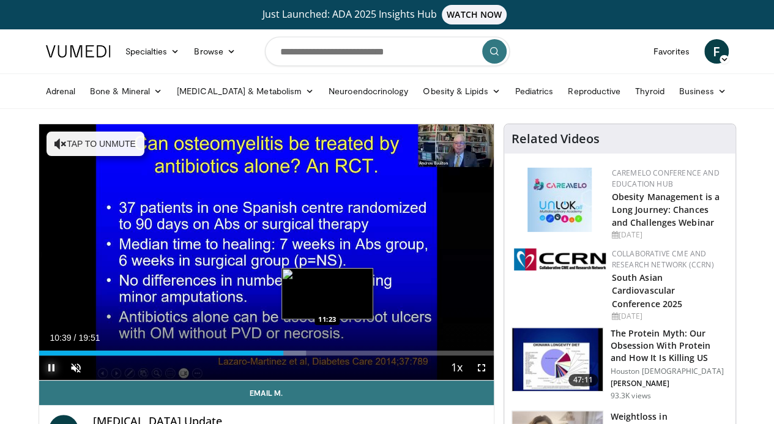
click at [296, 355] on div "Loaded : 58.77% 10:39 11:23" at bounding box center [266, 353] width 455 height 5
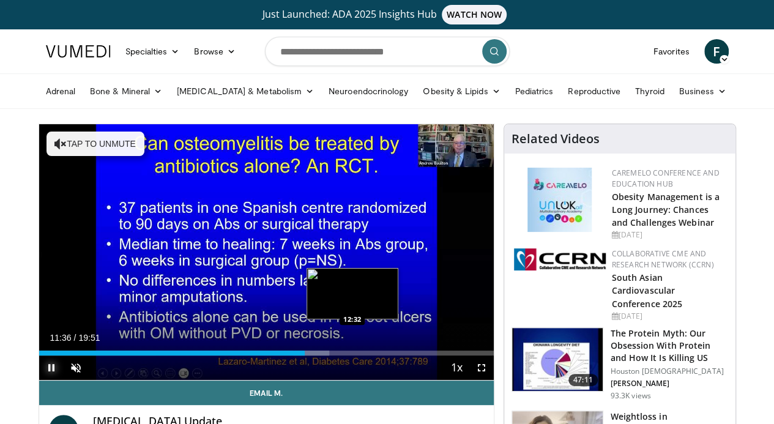
click at [321, 355] on div "Loaded : 63.81% 11:36 12:32" at bounding box center [266, 350] width 455 height 12
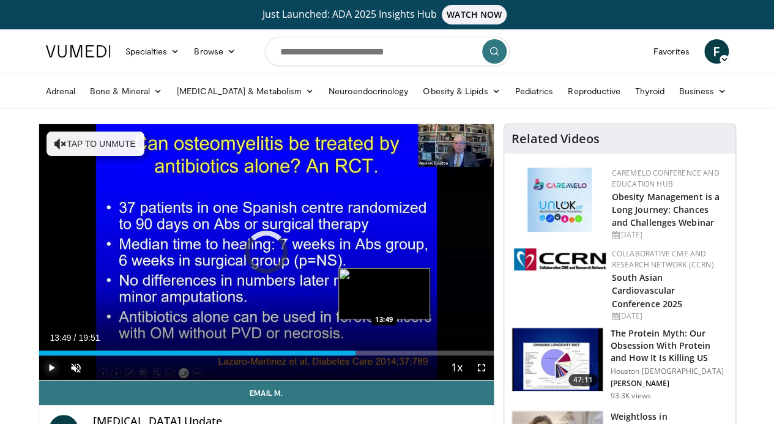
click at [353, 355] on div "Loaded : 68.84% 12:37 13:49" at bounding box center [266, 353] width 455 height 5
click at [374, 355] on div "Loaded : 74.95% 13:51 14:40" at bounding box center [266, 353] width 455 height 5
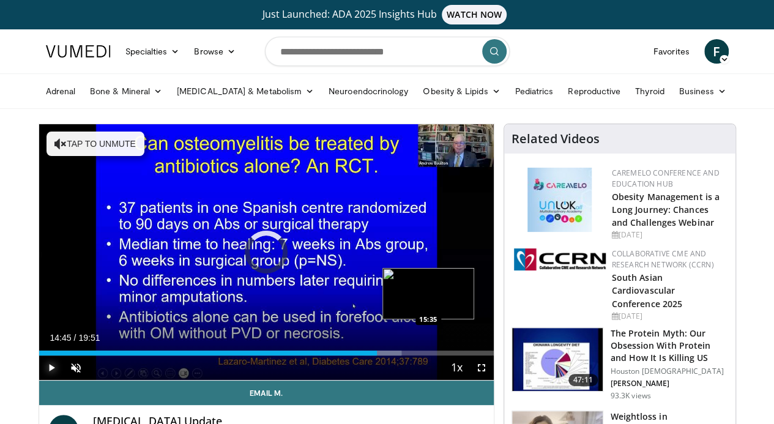
click at [397, 355] on div "Loaded : 79.76% 15:35 15:35" at bounding box center [266, 350] width 455 height 12
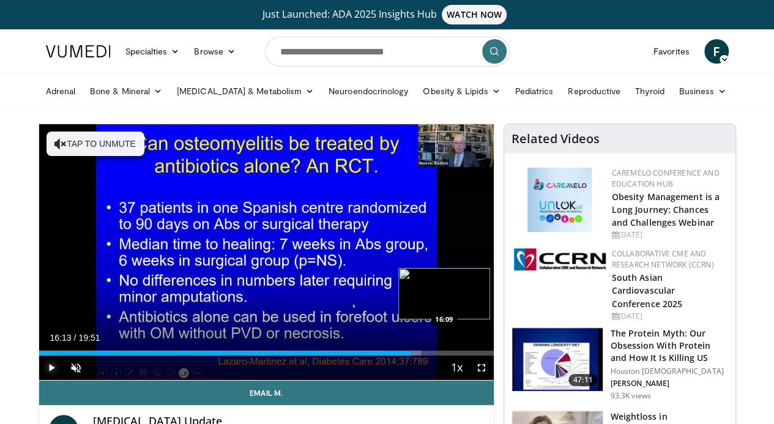
click at [413, 355] on div "Progress Bar" at bounding box center [404, 353] width 34 height 5
click at [433, 355] on div "Loaded : 87.31% 16:15 17:02" at bounding box center [266, 350] width 455 height 12
click at [454, 355] on div "Loaded : 91.51% 17:04 17:56" at bounding box center [266, 353] width 455 height 5
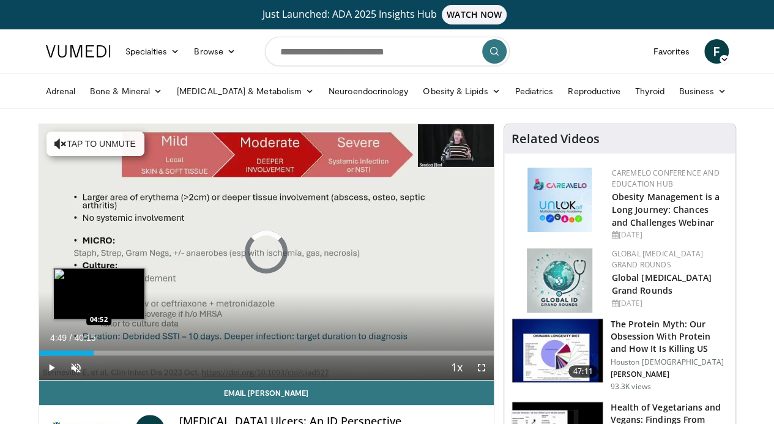
click at [67, 355] on div "Loaded : 1.64% 04:49 04:52" at bounding box center [266, 353] width 455 height 5
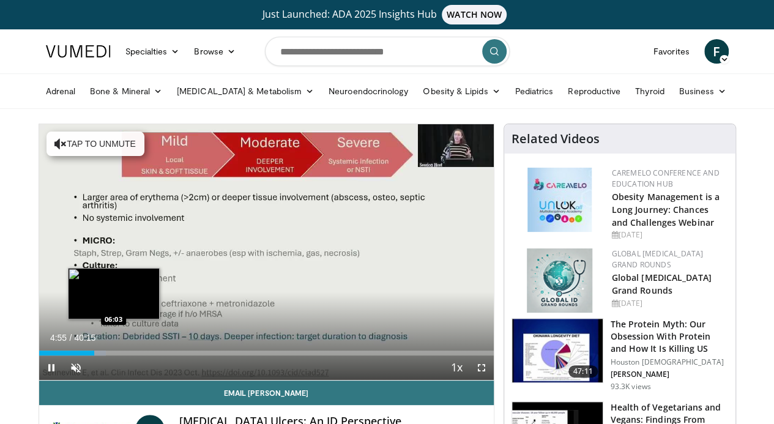
click at [82, 355] on div "Loaded : 14.78% 04:55 06:03" at bounding box center [266, 350] width 455 height 12
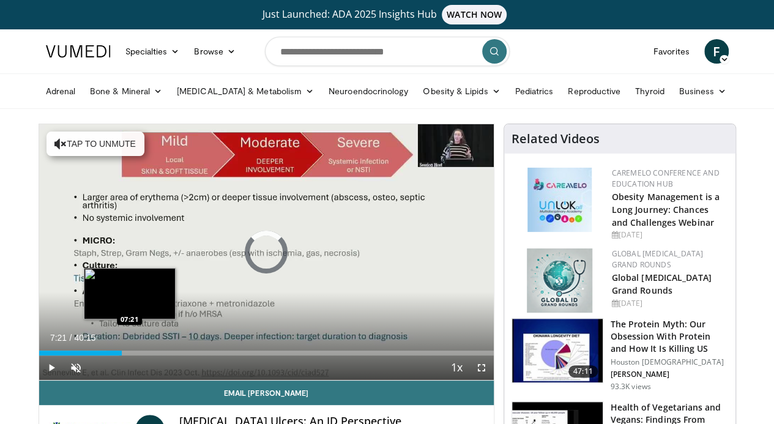
click at [98, 355] on div "Loaded : 17.66% 07:21 07:21" at bounding box center [266, 353] width 455 height 5
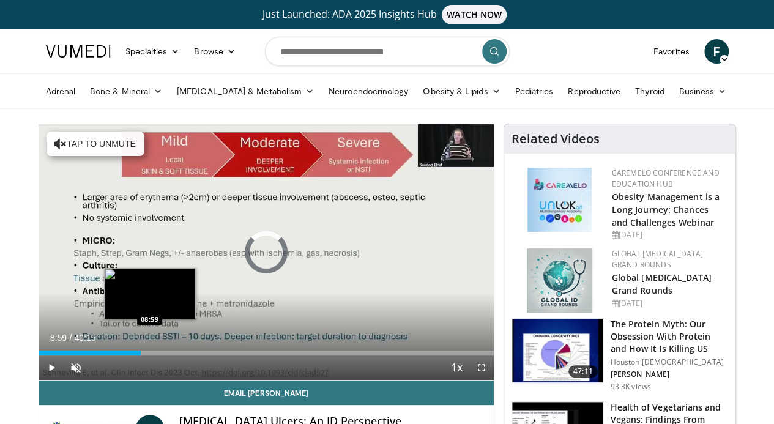
click at [119, 355] on div "Loaded : 21.36% 08:59 08:59" at bounding box center [266, 353] width 455 height 5
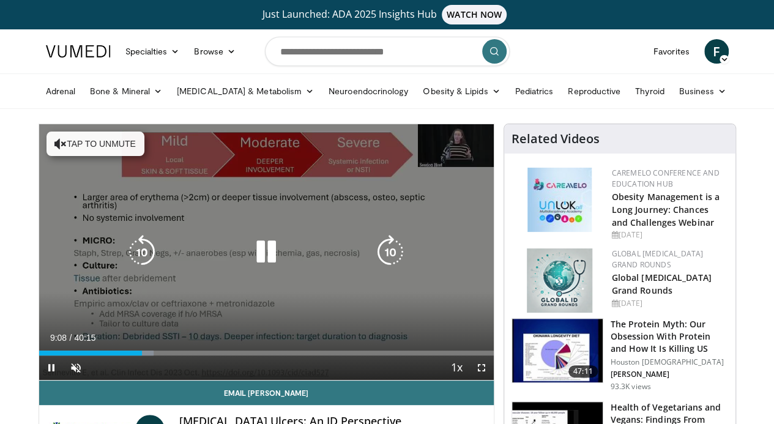
click at [258, 269] on icon "Video Player" at bounding box center [266, 252] width 34 height 34
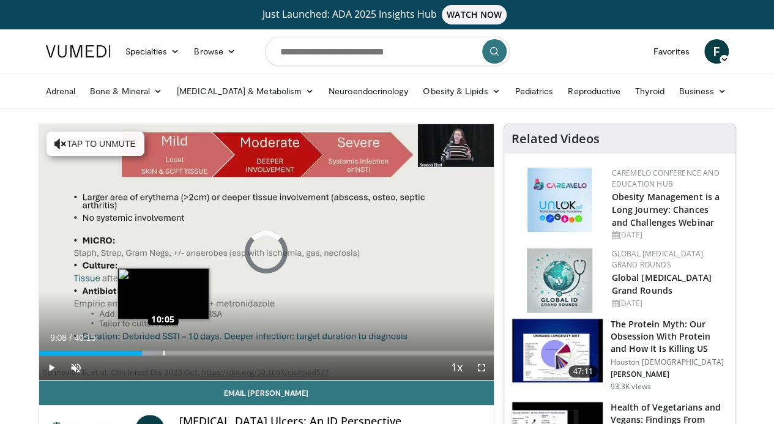
click at [132, 355] on div "Loaded : 25.28% 10:05 10:05" at bounding box center [266, 350] width 455 height 12
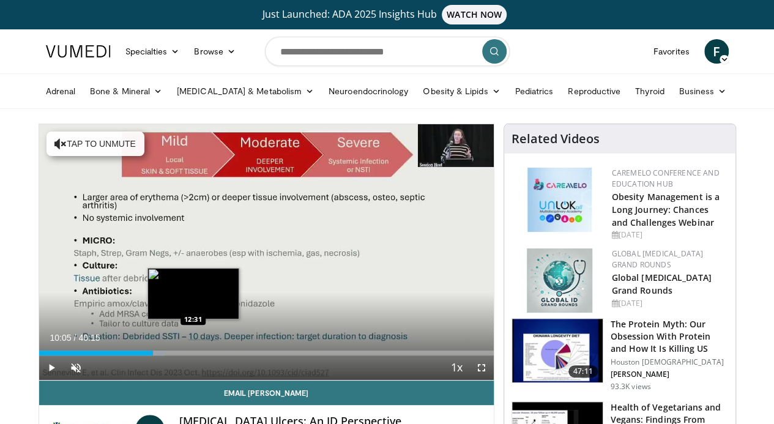
click at [162, 355] on div "Loaded : 27.77% 10:05 12:31" at bounding box center [266, 353] width 455 height 5
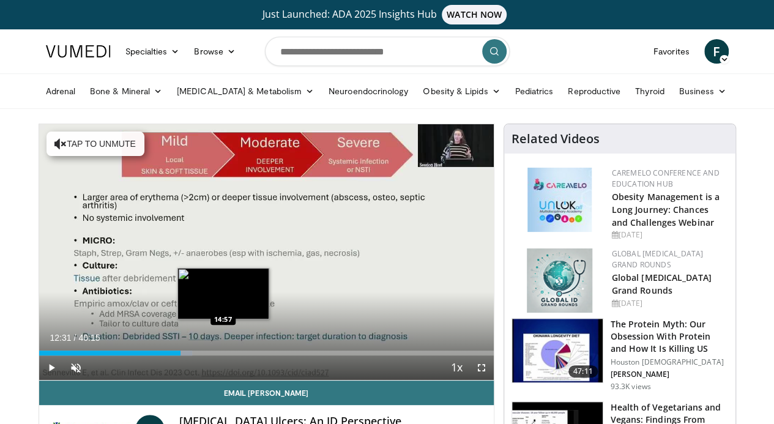
click at [192, 355] on div "Loaded : 33.68% 12:31 14:57" at bounding box center [266, 350] width 455 height 12
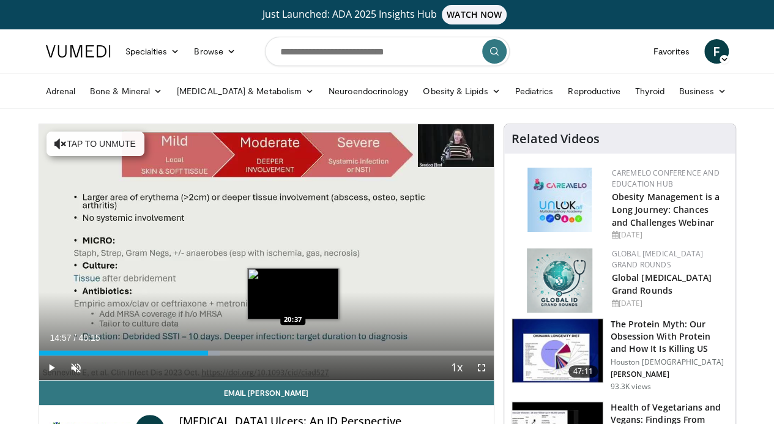
click at [262, 355] on div "Loaded : 39.79% 14:57 20:37" at bounding box center [266, 350] width 455 height 12
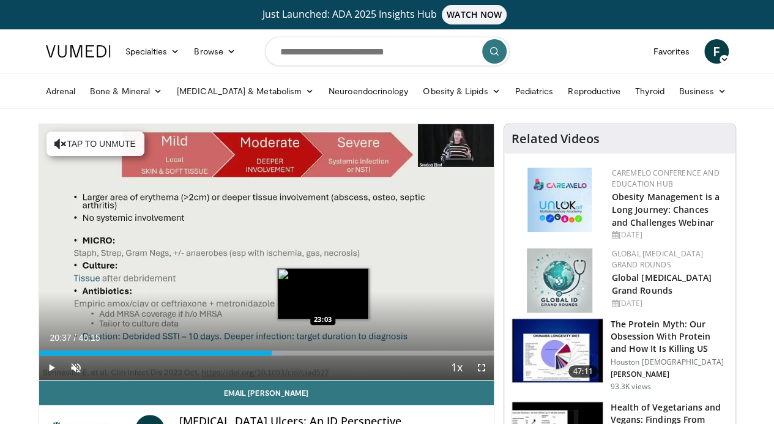
click at [291, 355] on div "Loaded : 53.81% 20:37 23:03" at bounding box center [266, 353] width 455 height 5
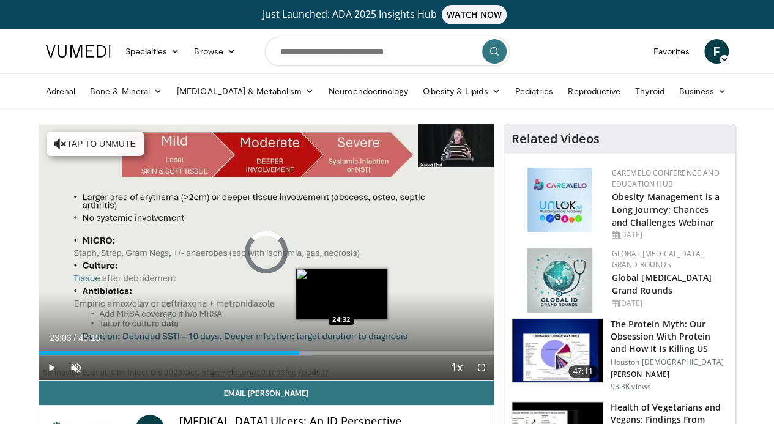
click at [310, 355] on div "Loaded : 59.97% 23:03 24:32" at bounding box center [266, 350] width 455 height 12
click at [325, 355] on div "Loaded : 0.00% 24:32 25:44" at bounding box center [266, 350] width 455 height 12
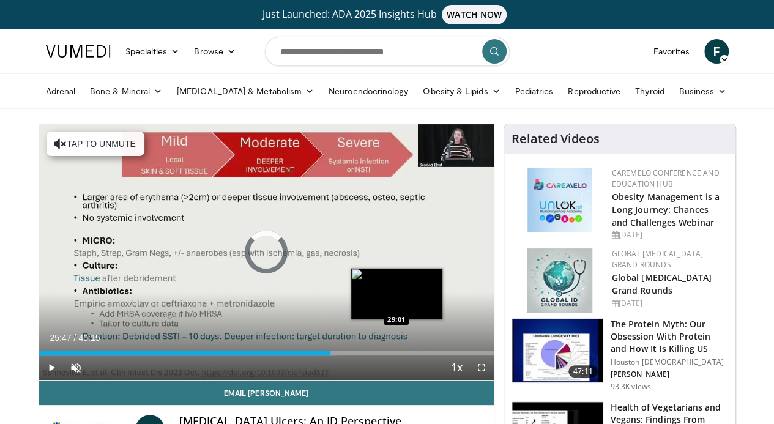
click at [365, 355] on div "Loaded : 65.49% 25:47 29:01" at bounding box center [266, 353] width 455 height 5
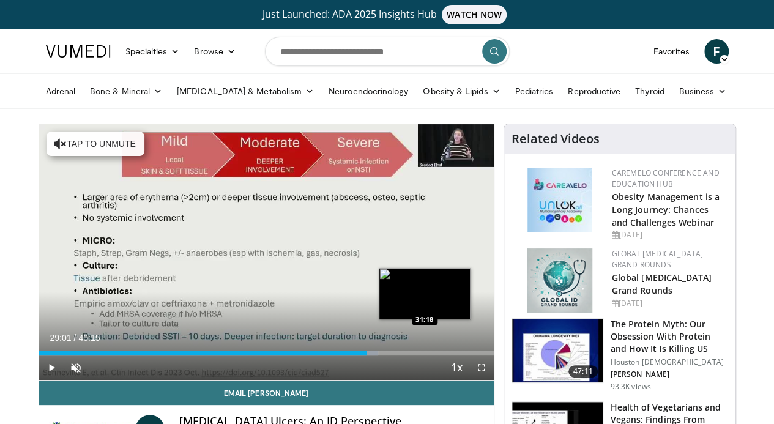
click at [393, 355] on div "Loaded : 74.61% 29:01 31:18" at bounding box center [266, 353] width 455 height 5
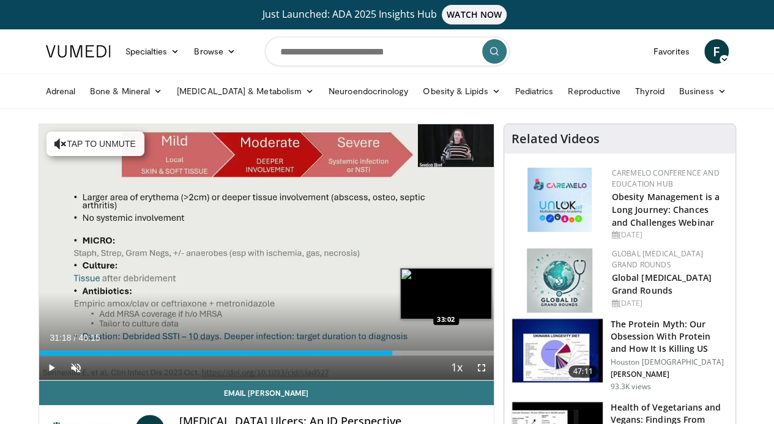
click at [415, 355] on div "Loaded : 79.58% 31:18 33:02" at bounding box center [266, 350] width 455 height 12
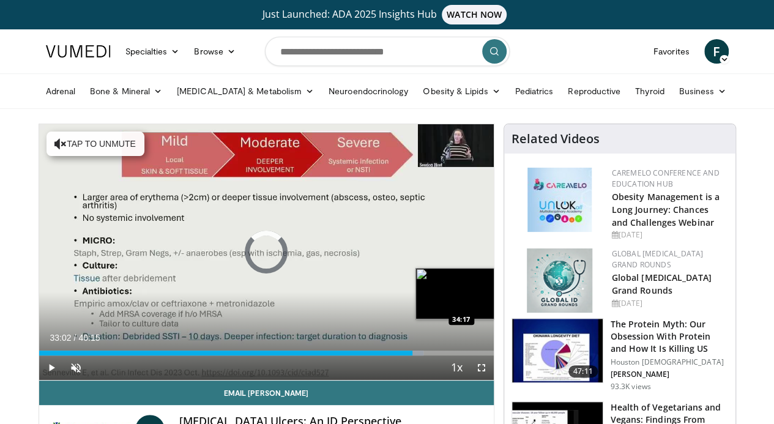
click at [429, 355] on div "Loaded : 84.61% 33:02 34:17" at bounding box center [266, 353] width 455 height 5
click at [445, 355] on div "Loaded : 87.87% 34:17 35:28" at bounding box center [266, 350] width 455 height 12
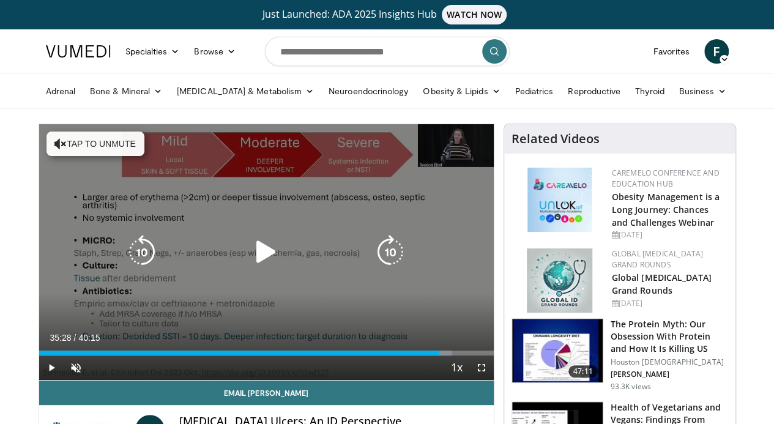
click at [258, 269] on icon "Video Player" at bounding box center [266, 252] width 34 height 34
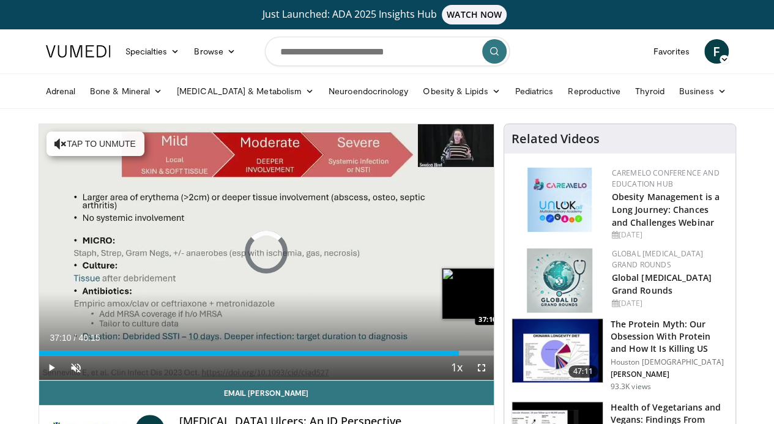
click at [466, 355] on div "Loaded : 91.18% 35:41 37:10" at bounding box center [266, 353] width 455 height 5
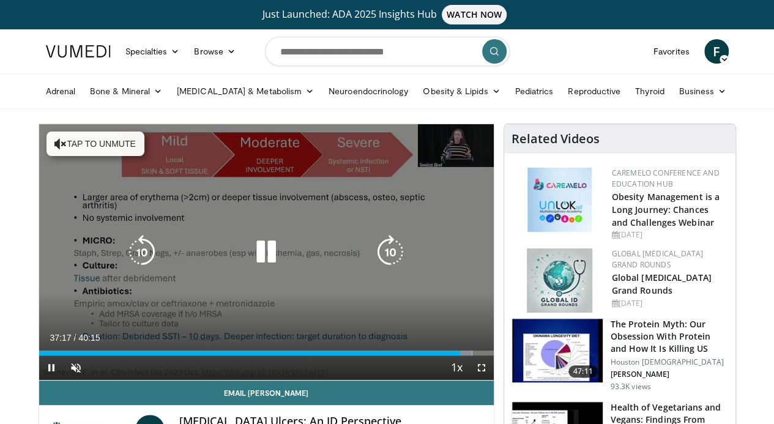
click at [261, 261] on icon "Video Player" at bounding box center [266, 252] width 34 height 34
